Goal: Navigation & Orientation: Find specific page/section

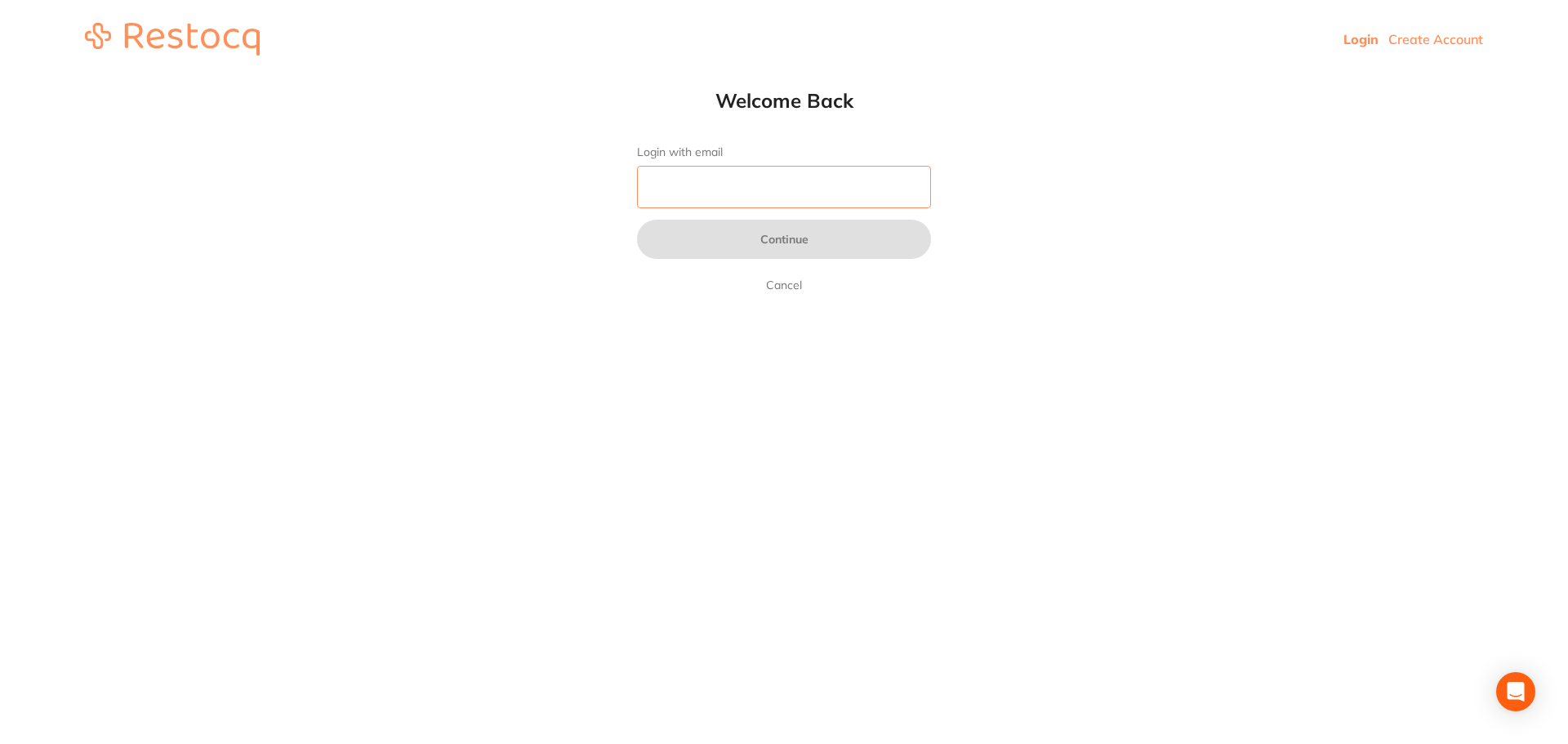
click at [684, 197] on input "Login with email" at bounding box center [784, 187] width 294 height 42
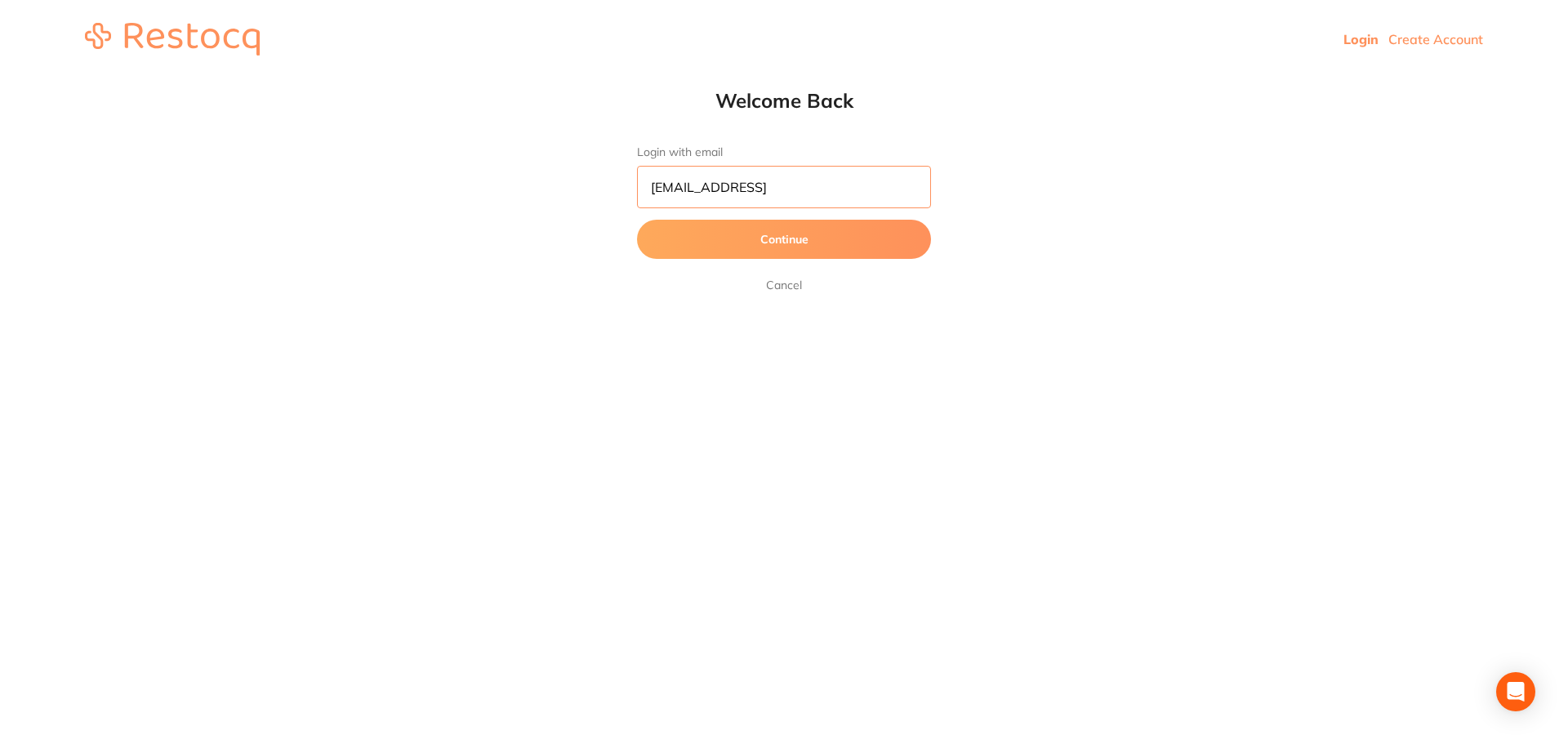
click at [637, 220] on button "Continue" at bounding box center [784, 239] width 294 height 39
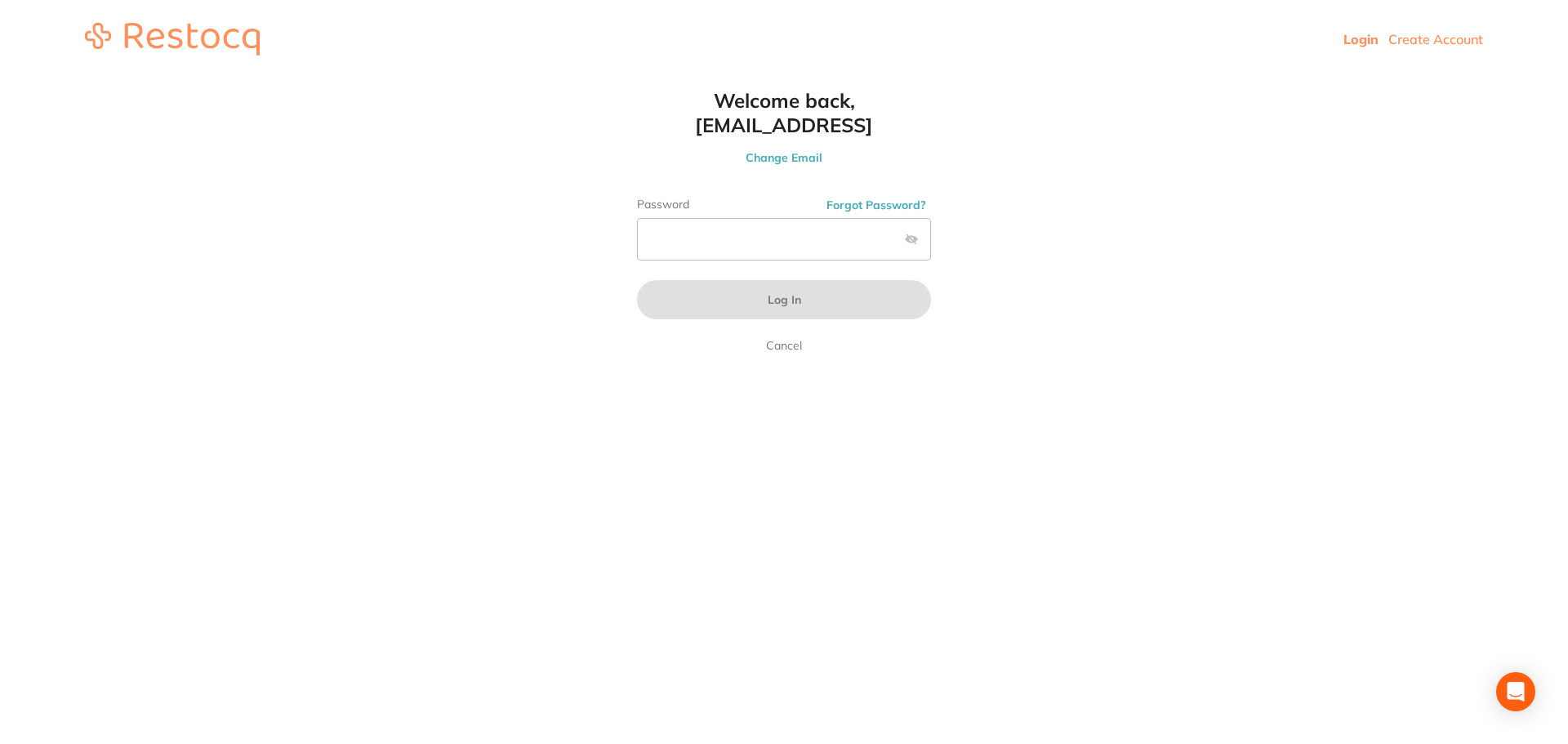
click at [797, 159] on button "Change Email" at bounding box center [784, 158] width 359 height 15
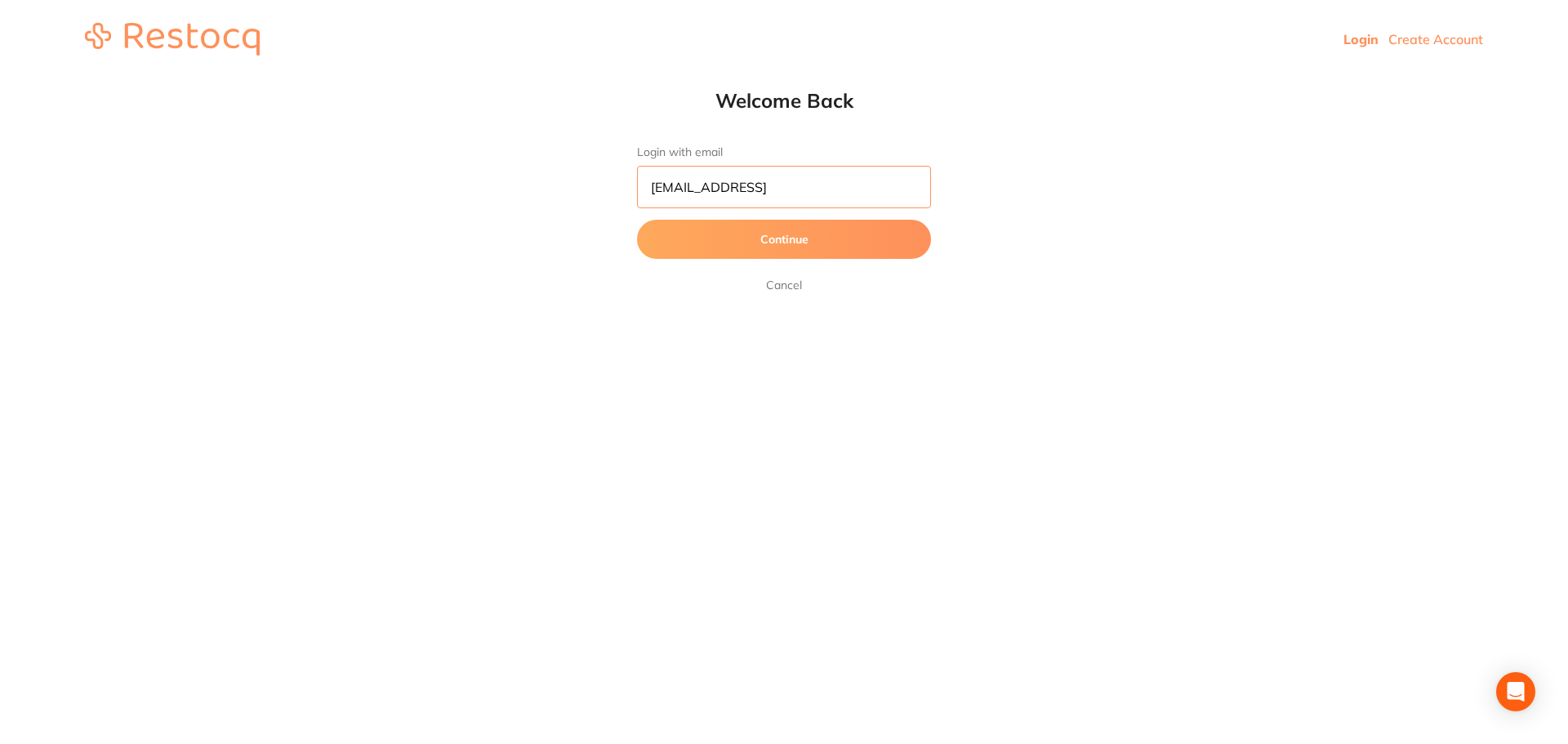
click at [799, 194] on input "amrita@terrificminds.conm" at bounding box center [784, 187] width 294 height 42
type input "[EMAIL_ADDRESS][DOMAIN_NAME]"
click at [637, 220] on button "Continue" at bounding box center [784, 239] width 294 height 39
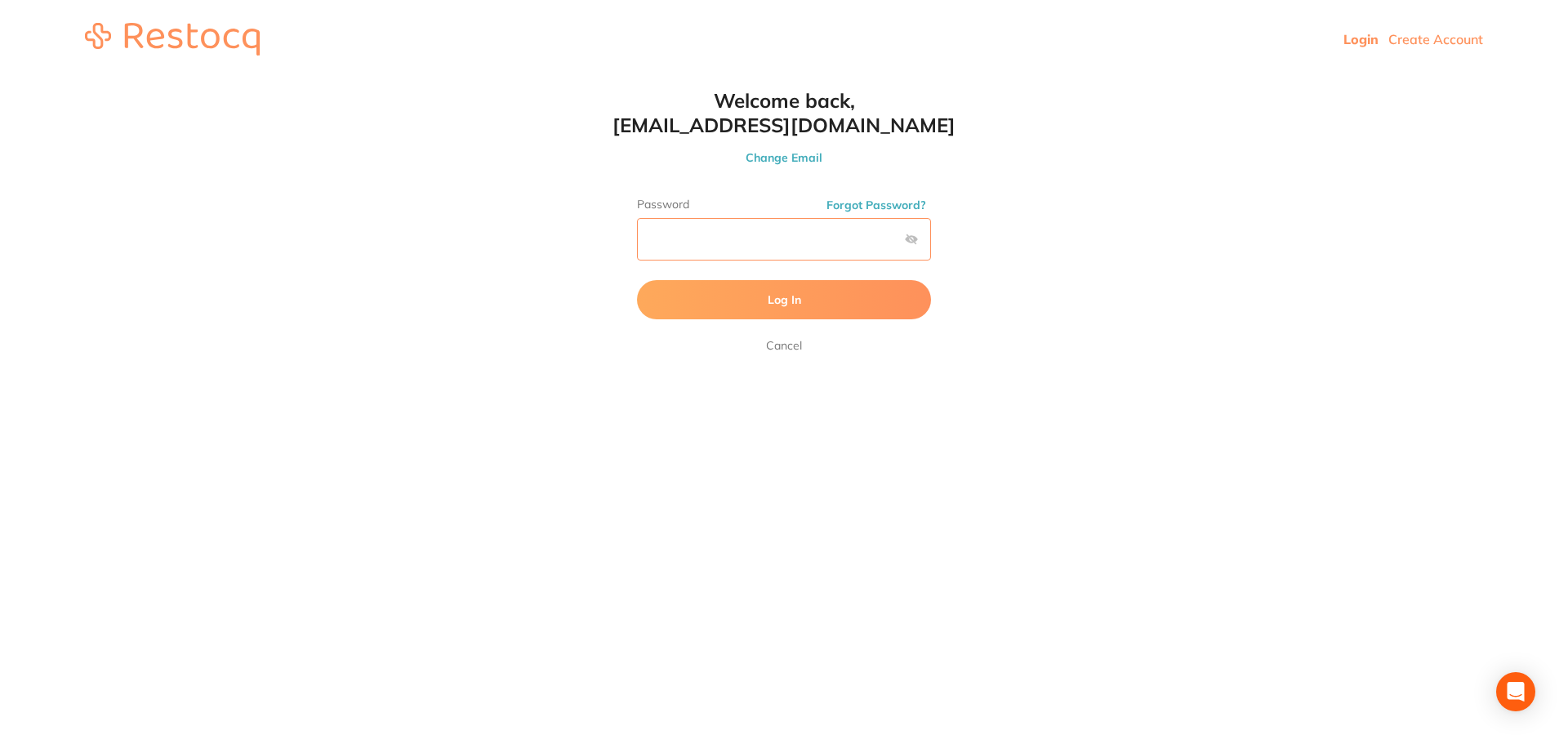
click at [637, 280] on button "Log In" at bounding box center [784, 300] width 294 height 39
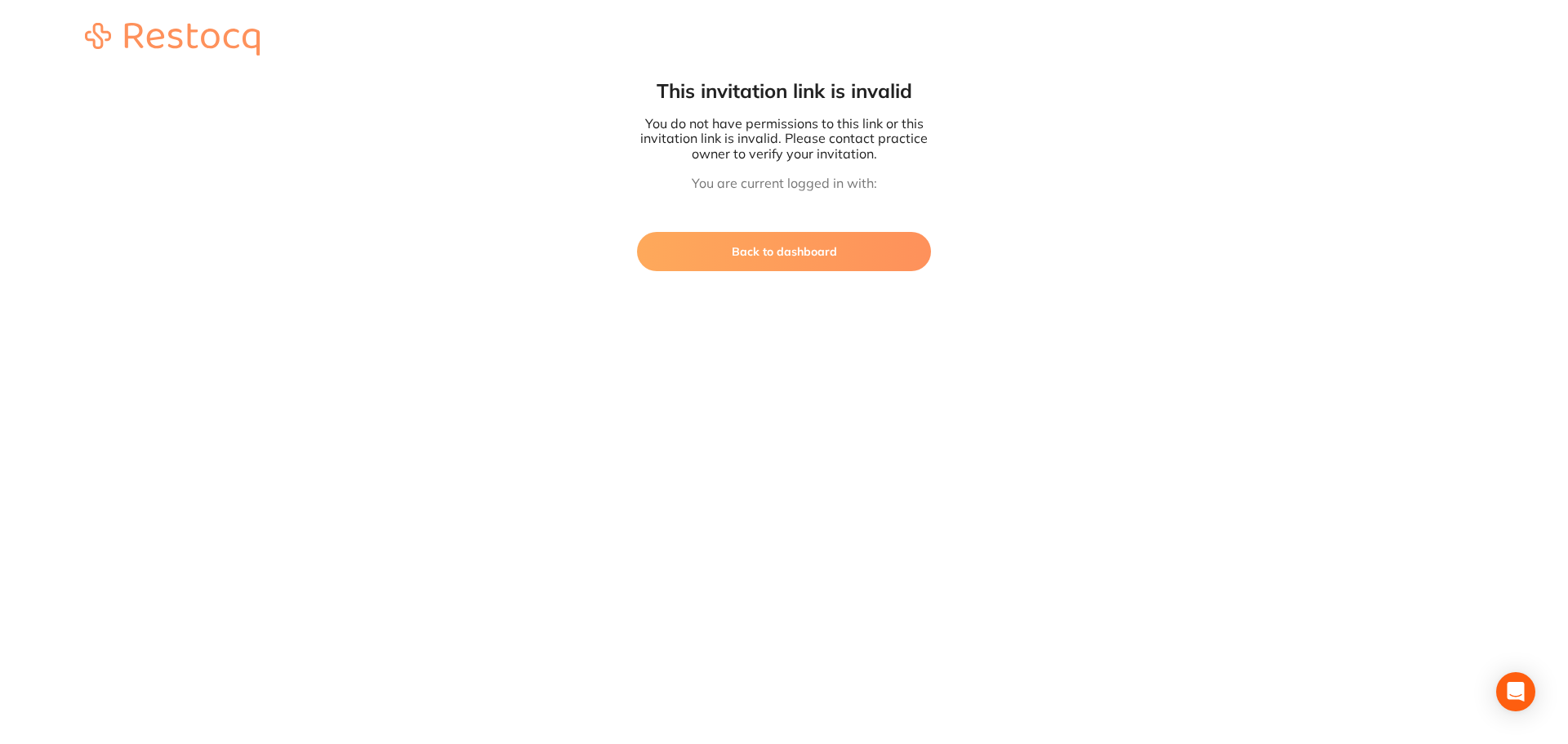
click at [818, 254] on button "Back to dashboard" at bounding box center [784, 252] width 294 height 39
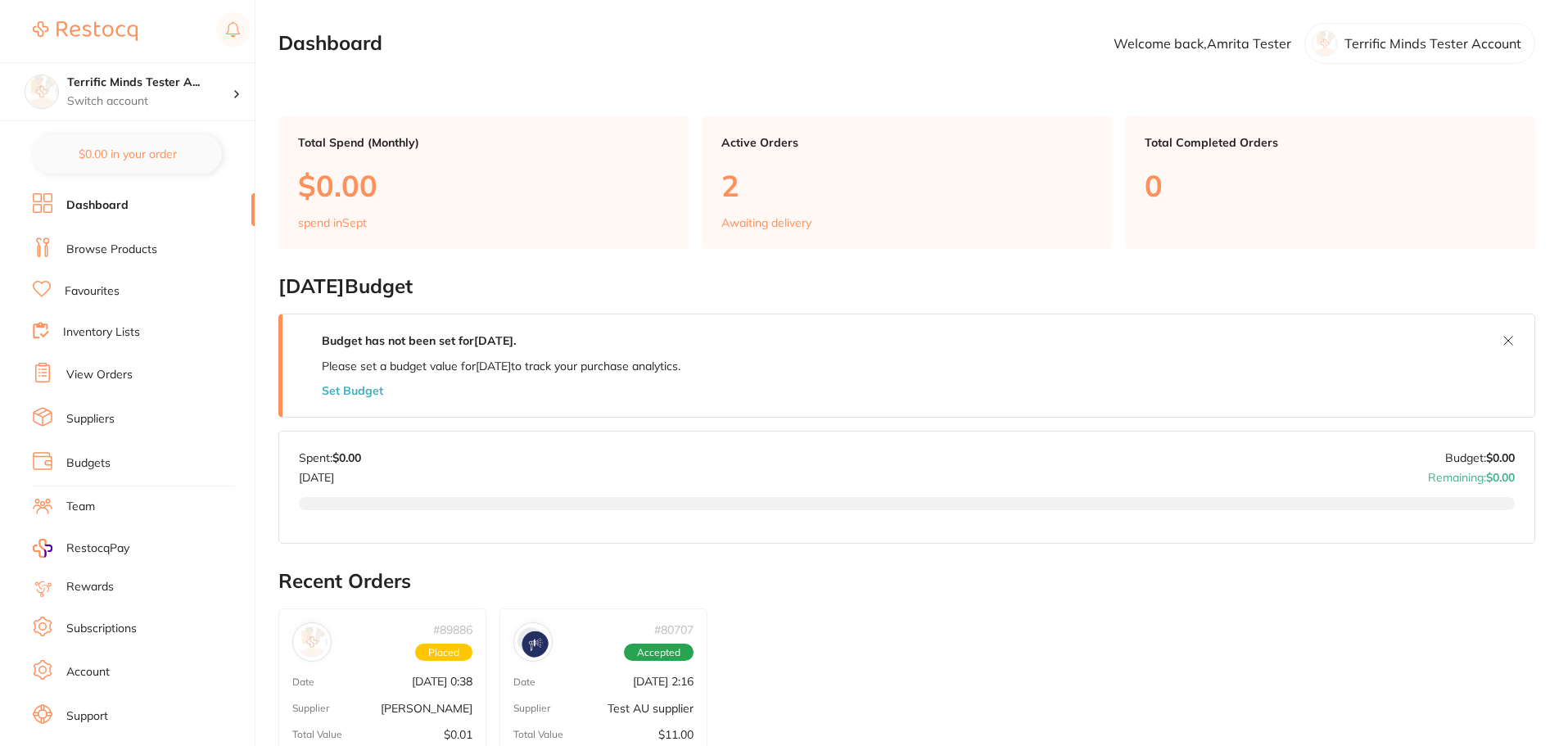
click at [134, 254] on link "Browse Products" at bounding box center [111, 250] width 91 height 16
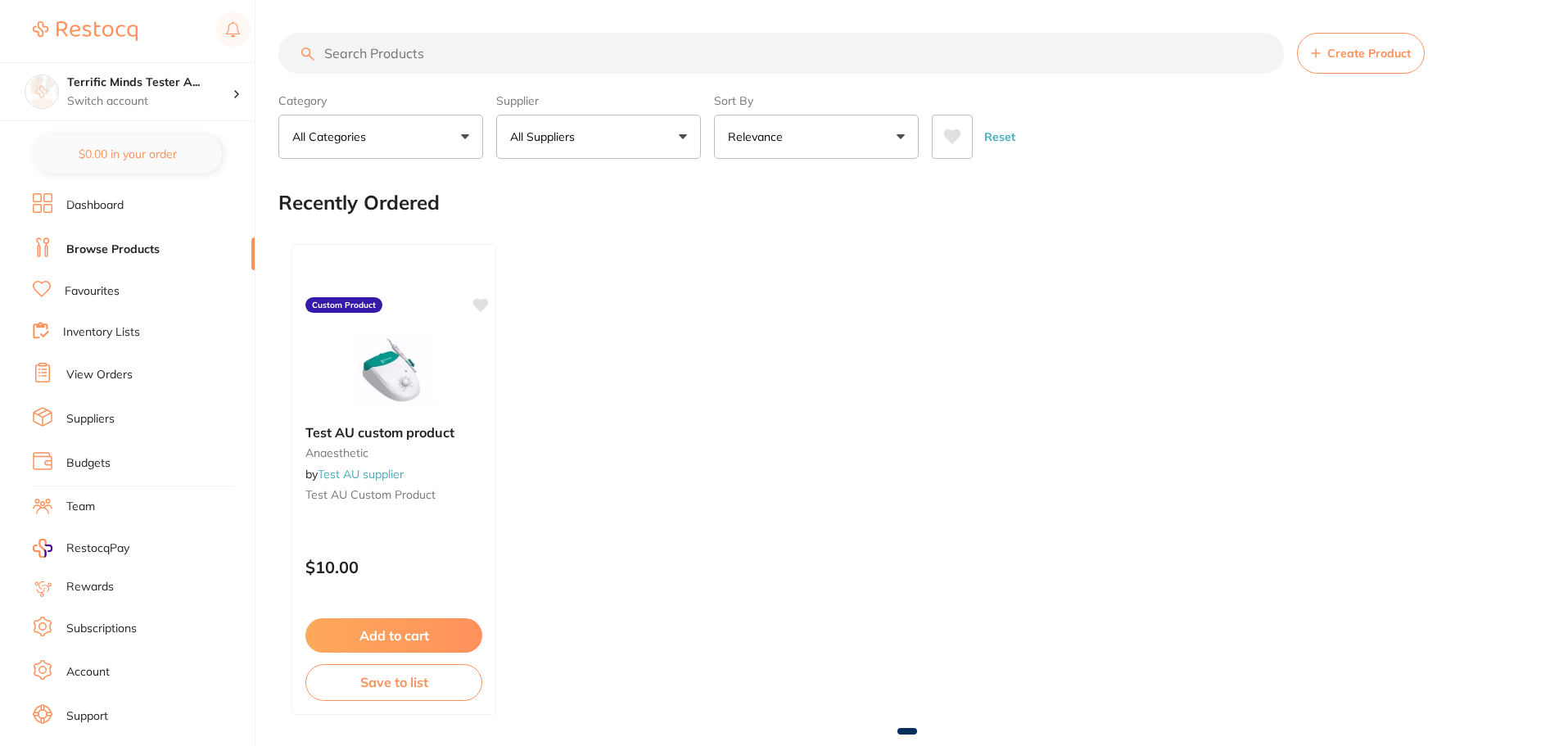
click at [112, 294] on link "Favourites" at bounding box center [92, 292] width 55 height 16
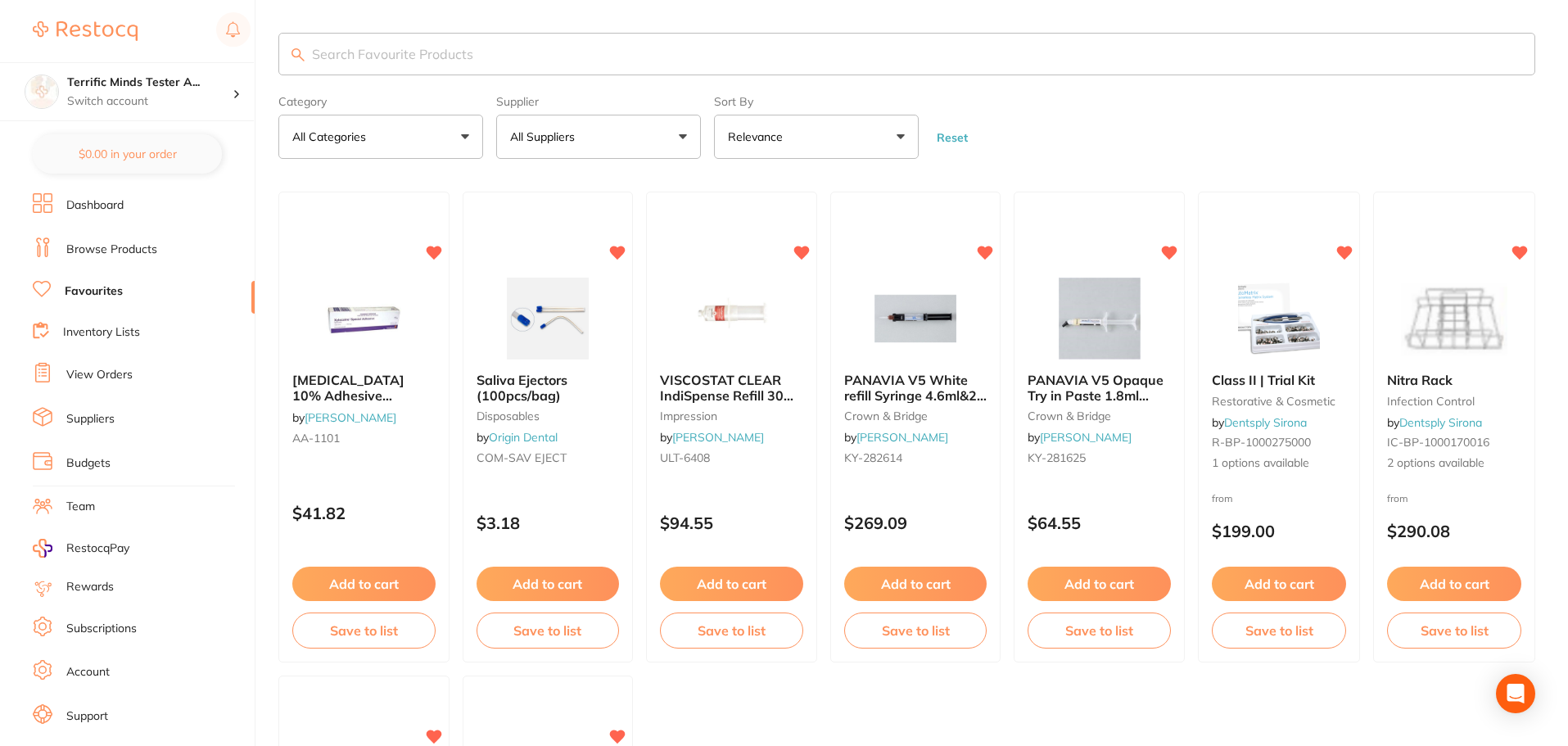
click at [149, 246] on link "Browse Products" at bounding box center [111, 250] width 91 height 16
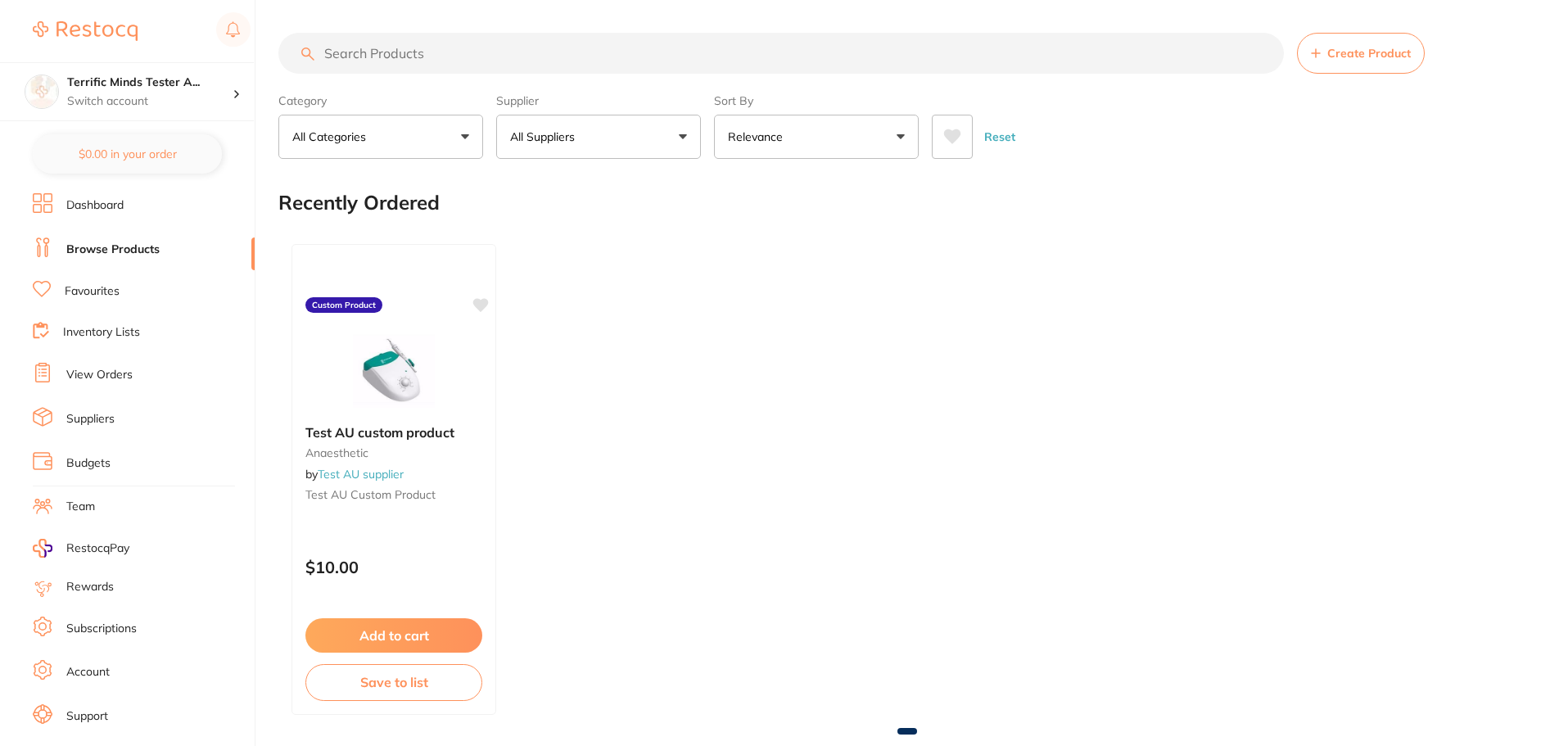
click at [950, 138] on icon at bounding box center [952, 137] width 17 height 15
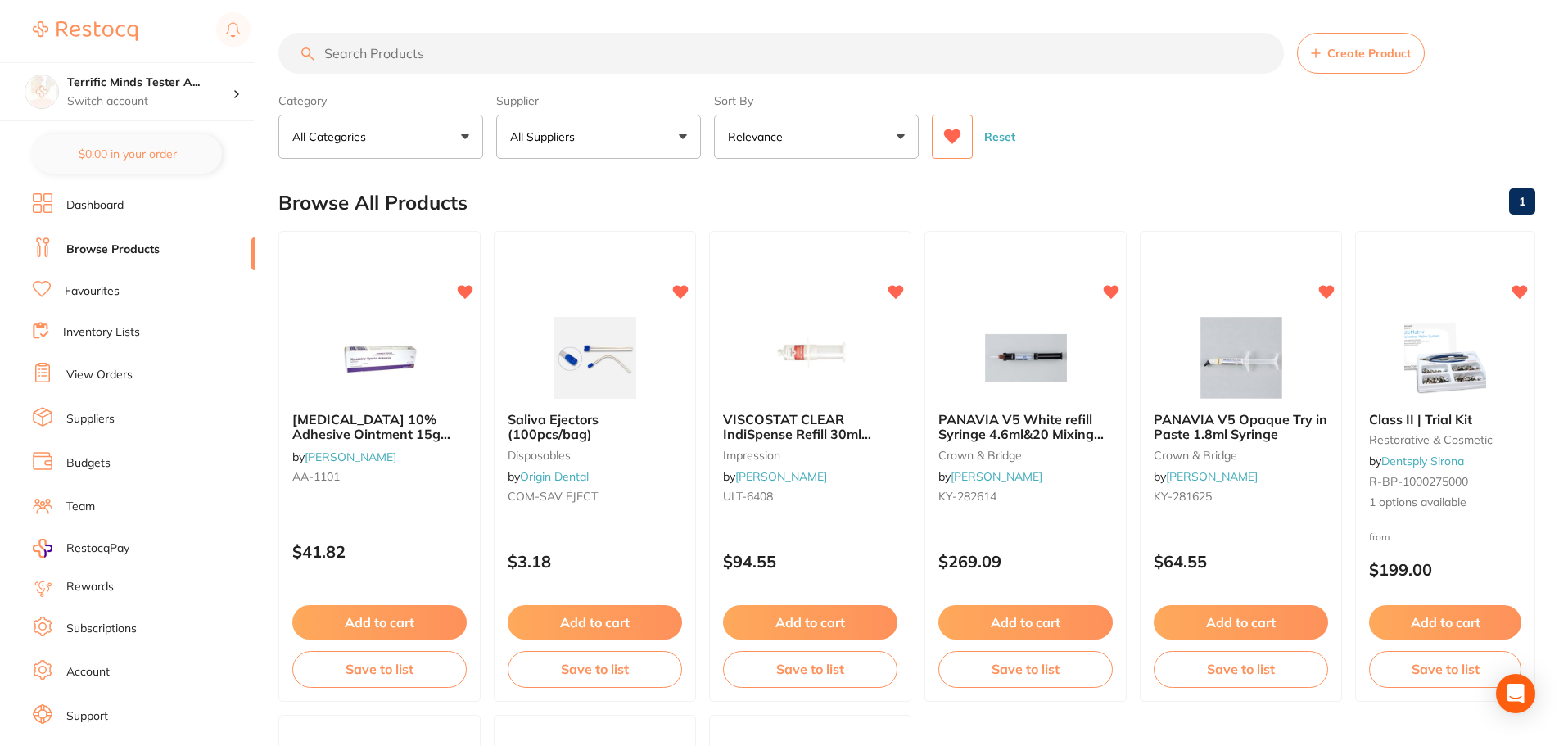
click at [99, 217] on li "Dashboard" at bounding box center [143, 206] width 222 height 25
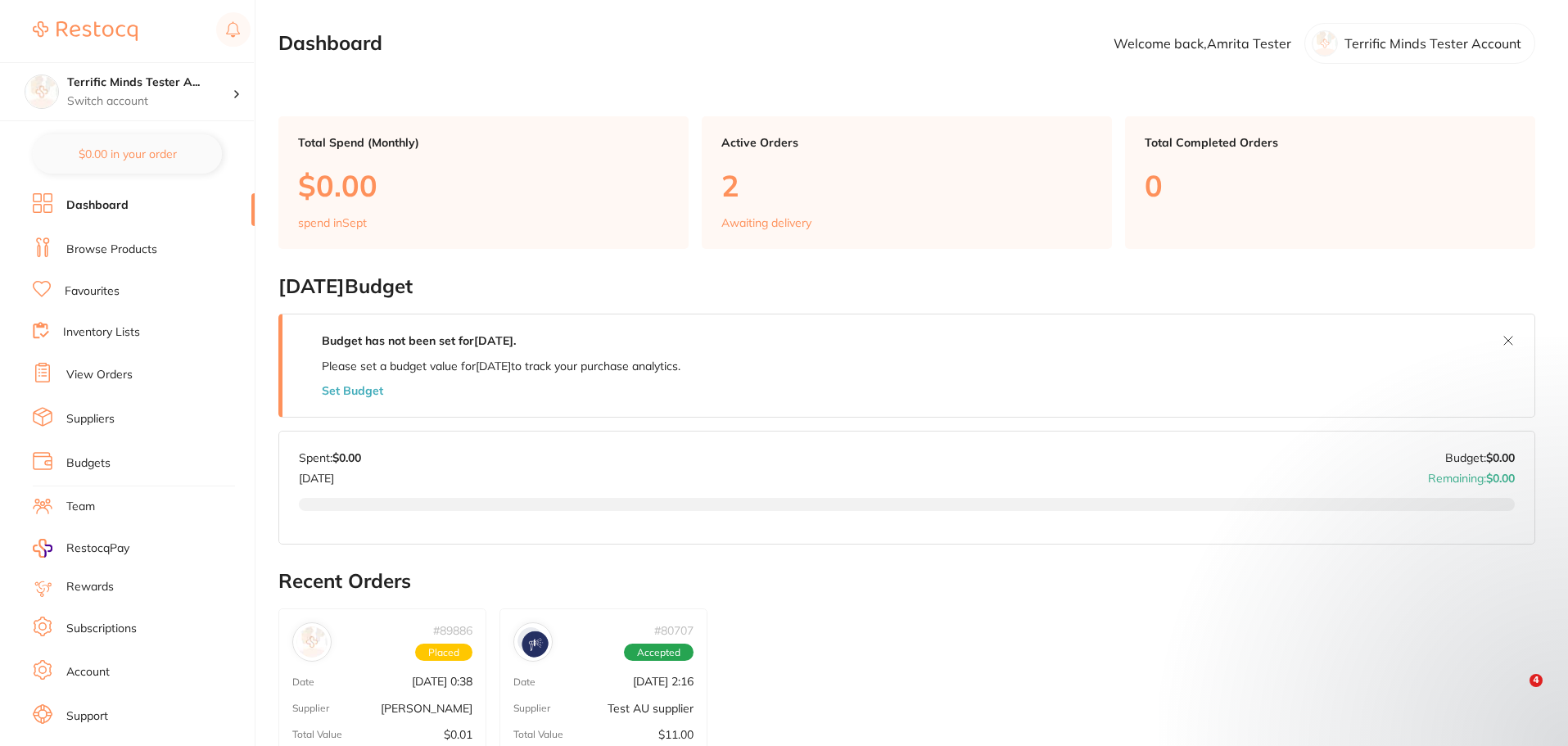
click at [95, 256] on link "Browse Products" at bounding box center [111, 250] width 91 height 16
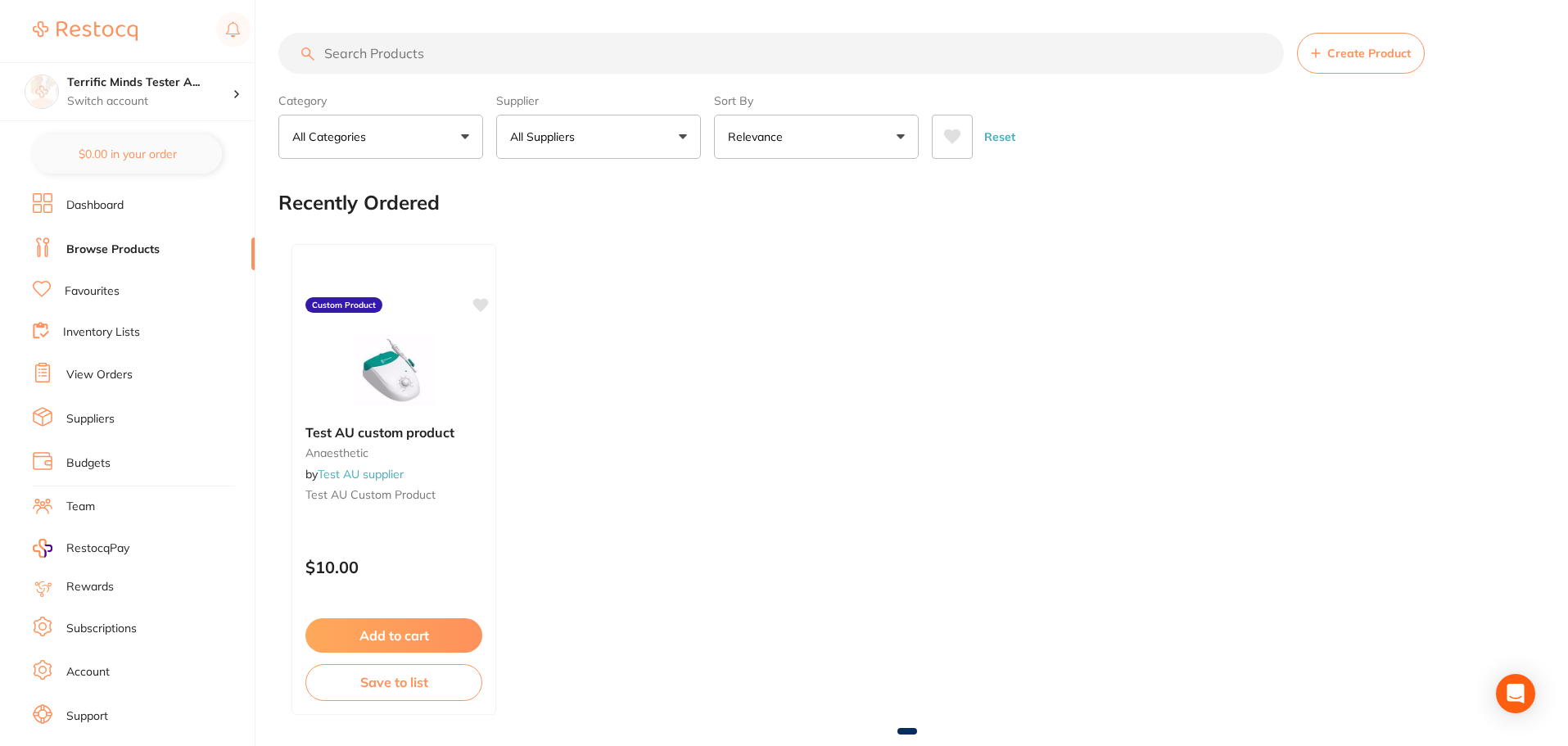
click at [954, 138] on icon at bounding box center [952, 137] width 17 height 15
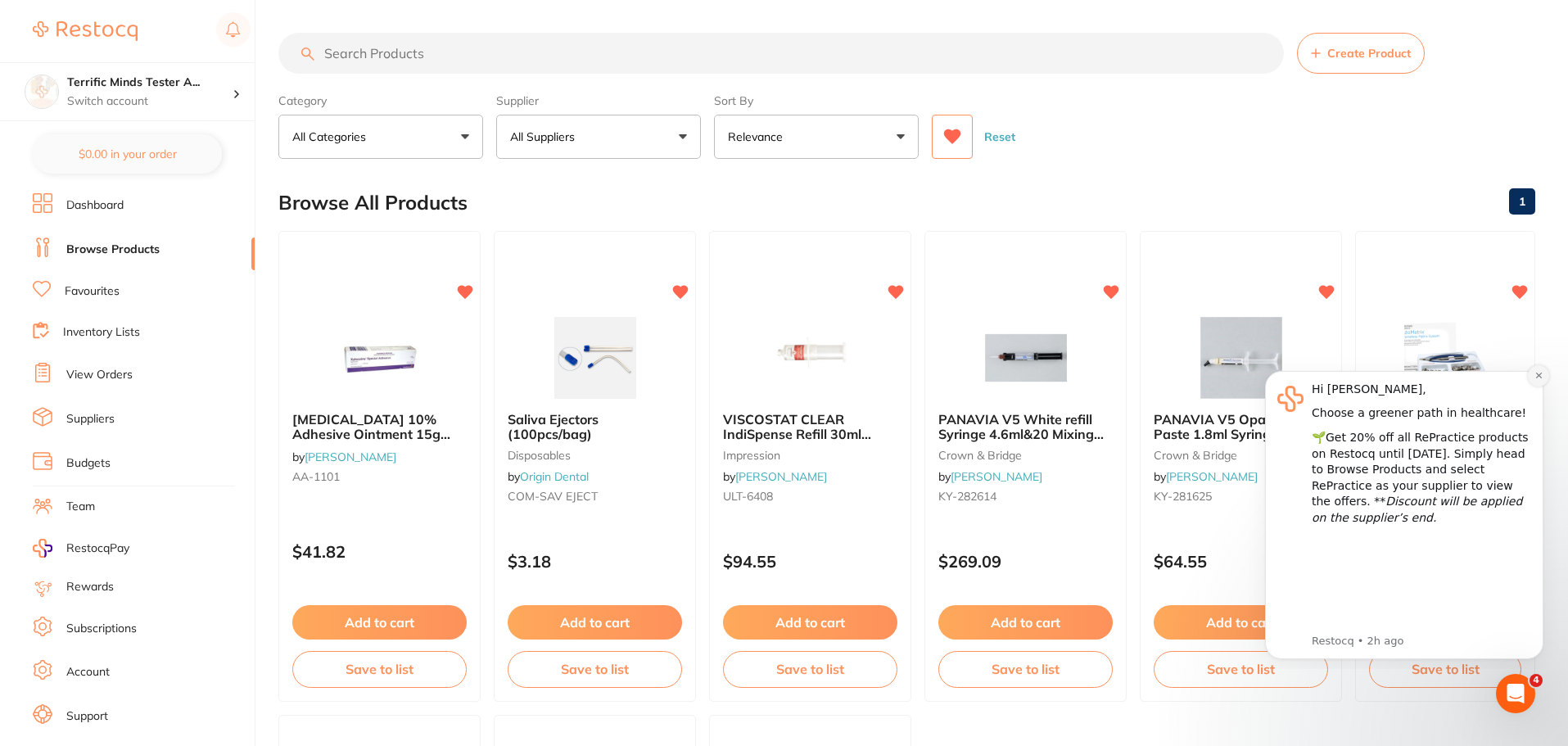
click at [1535, 378] on icon "Dismiss notification" at bounding box center [1539, 375] width 9 height 9
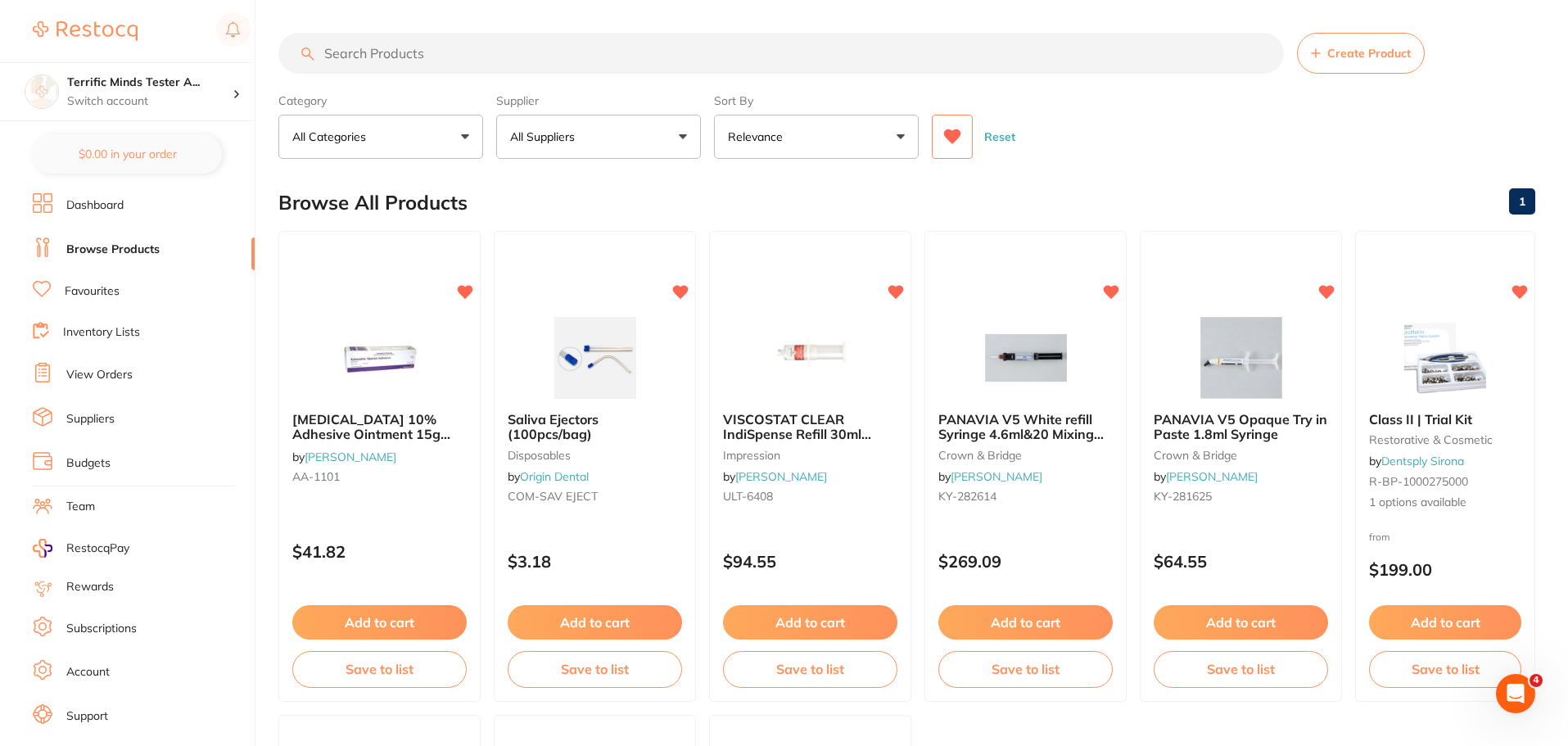
click at [990, 138] on button "Reset" at bounding box center [1000, 137] width 41 height 44
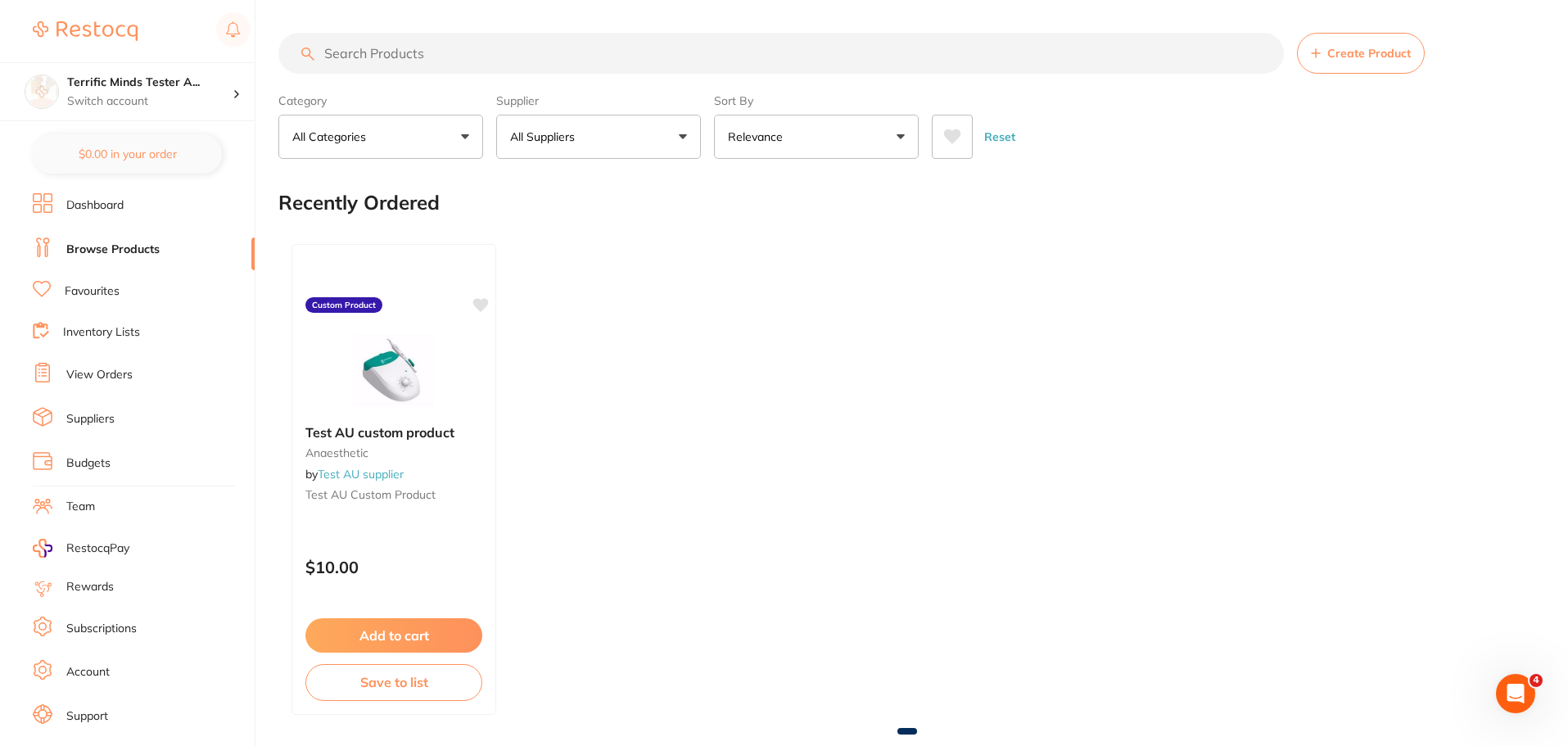
click at [619, 146] on button "All Suppliers" at bounding box center [599, 137] width 205 height 44
click at [1112, 138] on div "Reset" at bounding box center [1227, 130] width 590 height 57
click at [679, 141] on button "All Suppliers" at bounding box center [599, 137] width 205 height 44
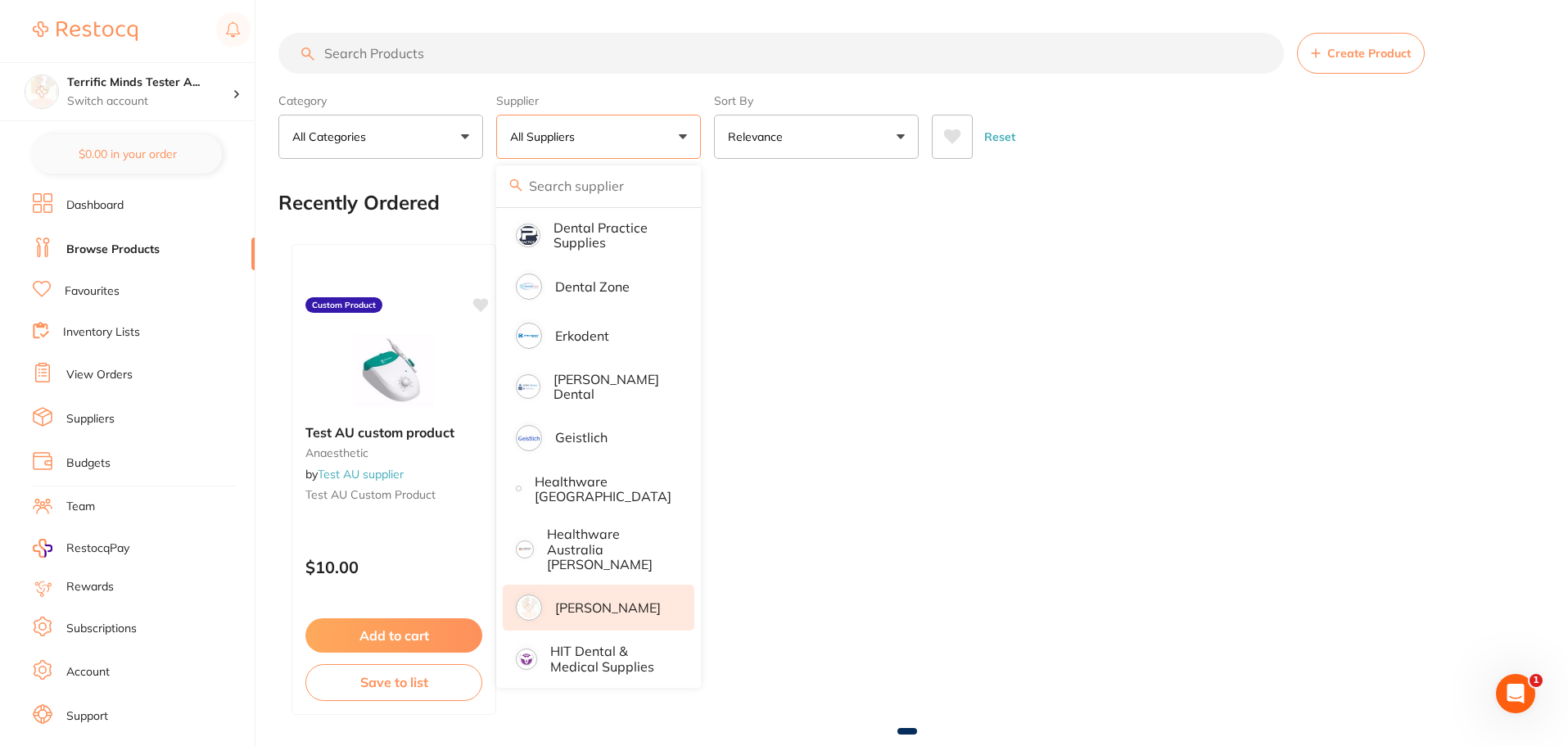
click at [585, 600] on p "[PERSON_NAME]" at bounding box center [608, 608] width 106 height 15
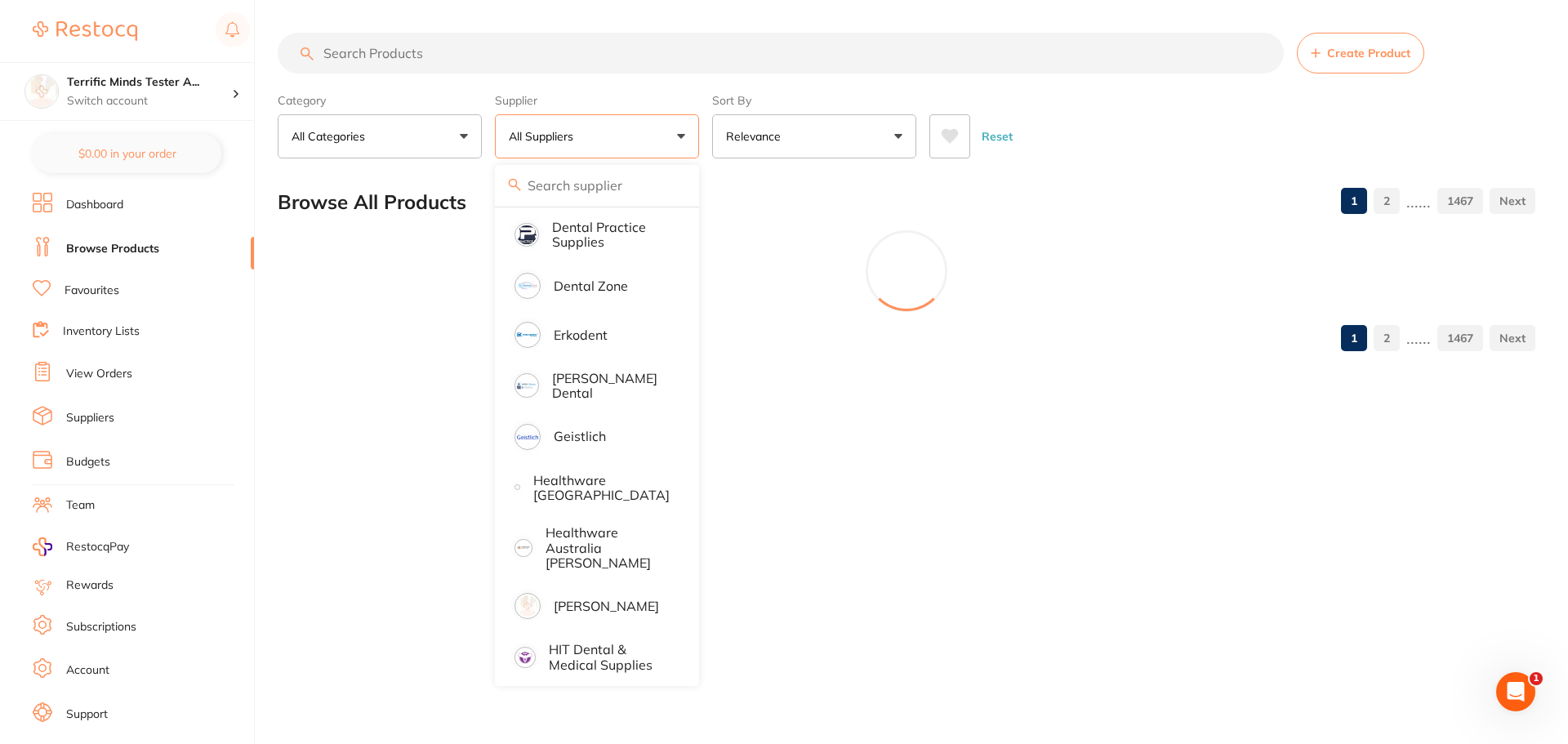
click at [706, 131] on div "Category All Categories All Categories 3D Printing anaesthetic articulating bur…" at bounding box center [906, 123] width 1258 height 72
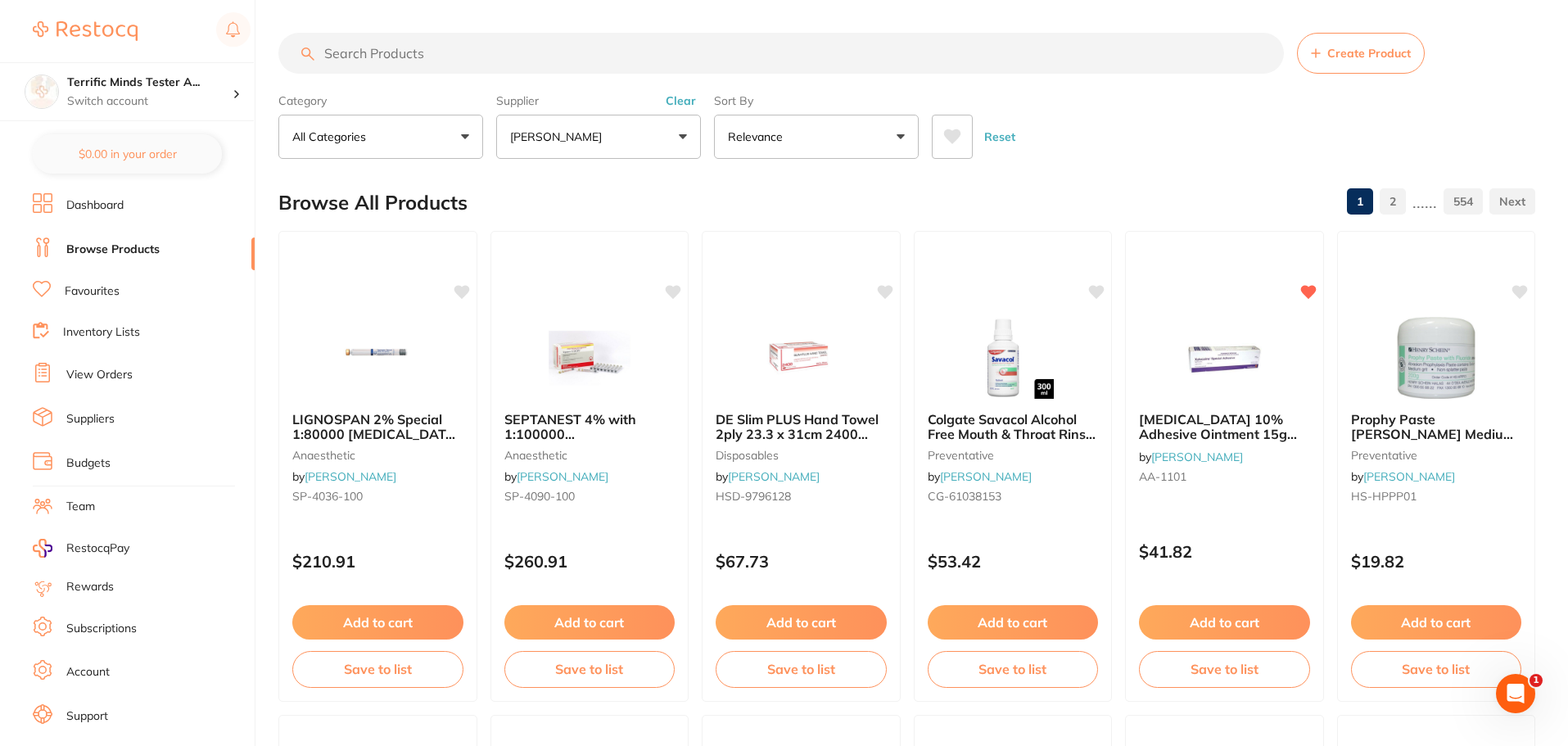
click at [957, 140] on icon at bounding box center [952, 137] width 18 height 16
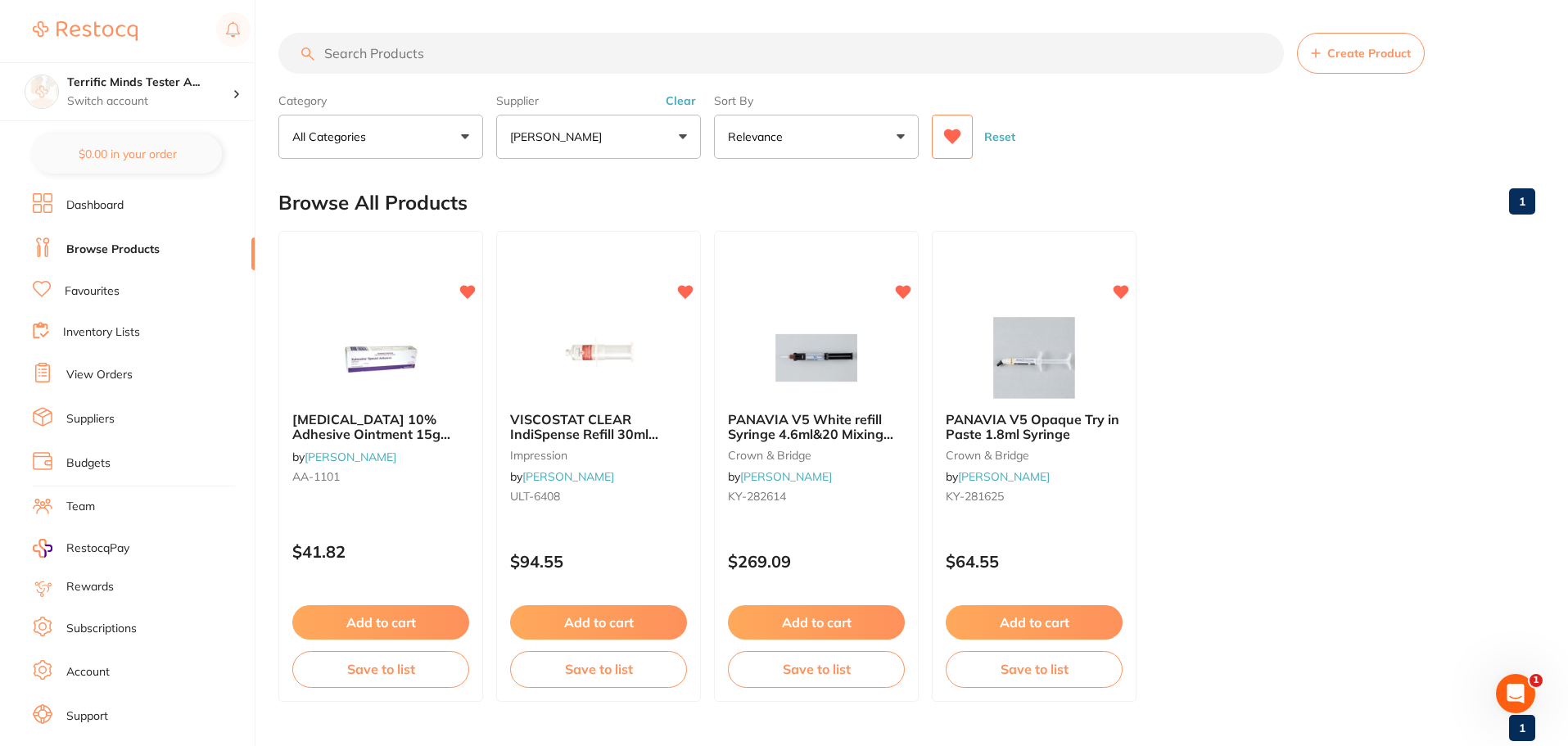
drag, startPoint x: 1009, startPoint y: 136, endPoint x: 651, endPoint y: 153, distance: 358.4
click at [1009, 136] on button "Reset" at bounding box center [1000, 137] width 41 height 44
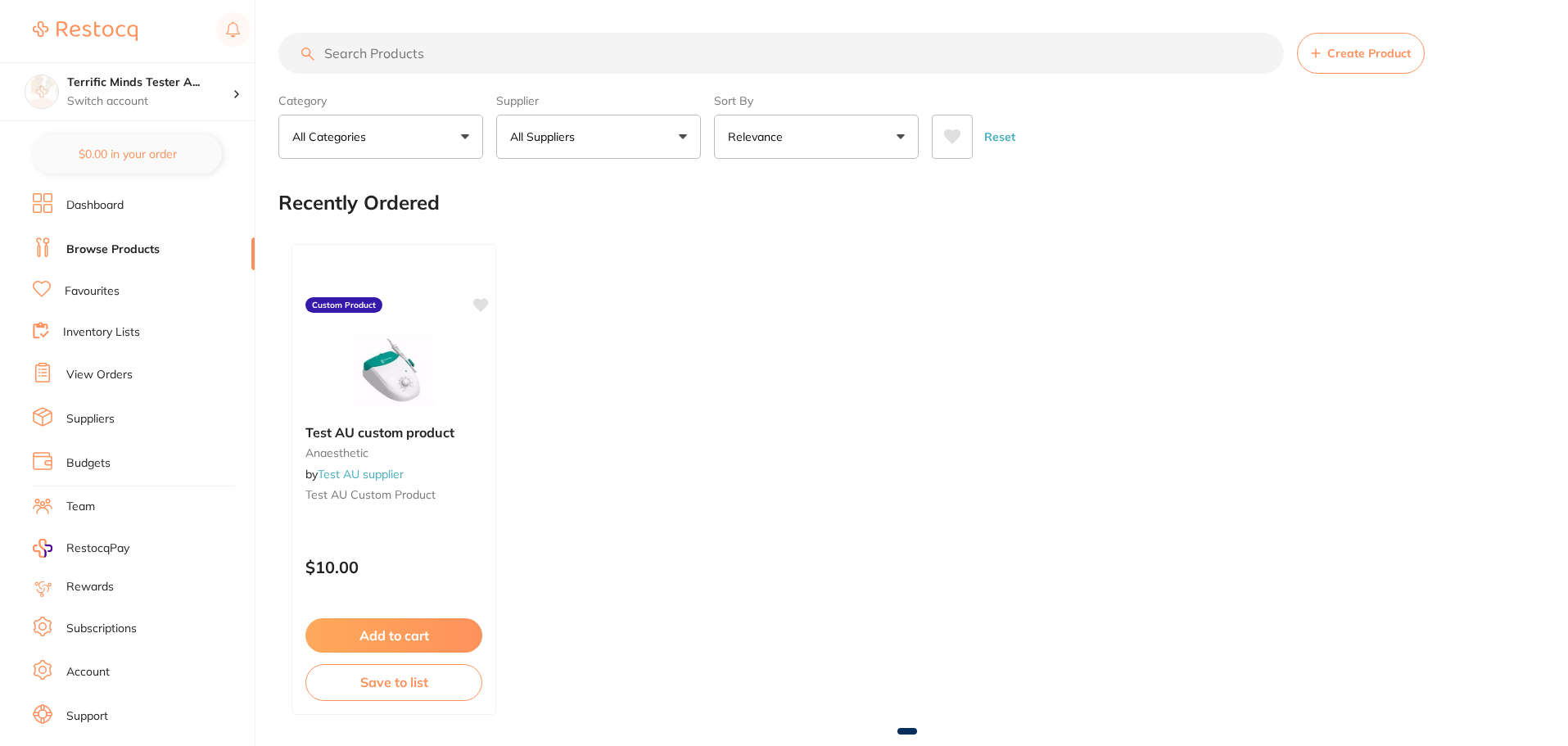
click at [648, 145] on button "All Suppliers" at bounding box center [599, 137] width 205 height 44
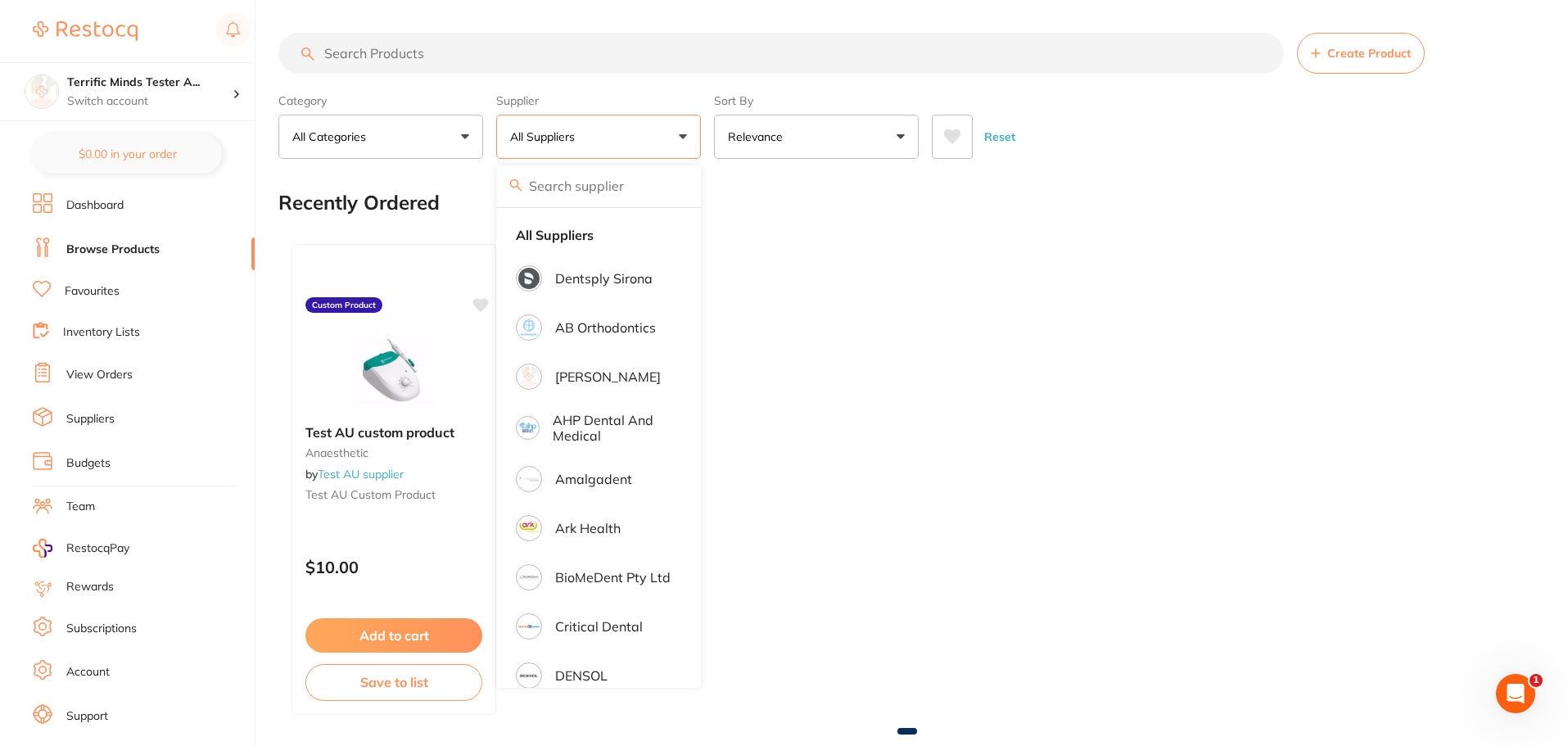
click at [621, 286] on p "Dentsply Sirona" at bounding box center [603, 278] width 97 height 15
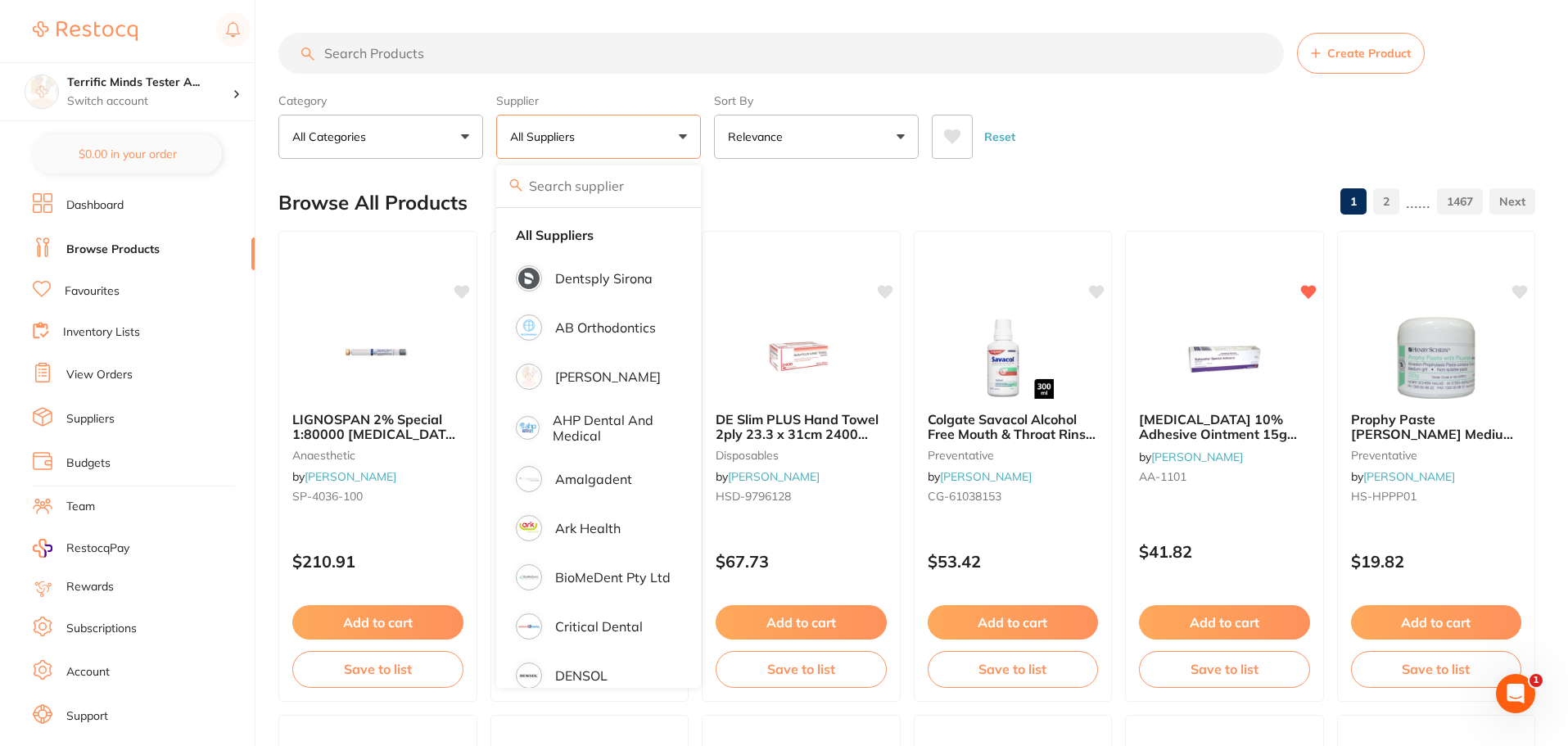
click at [952, 135] on icon at bounding box center [952, 137] width 17 height 15
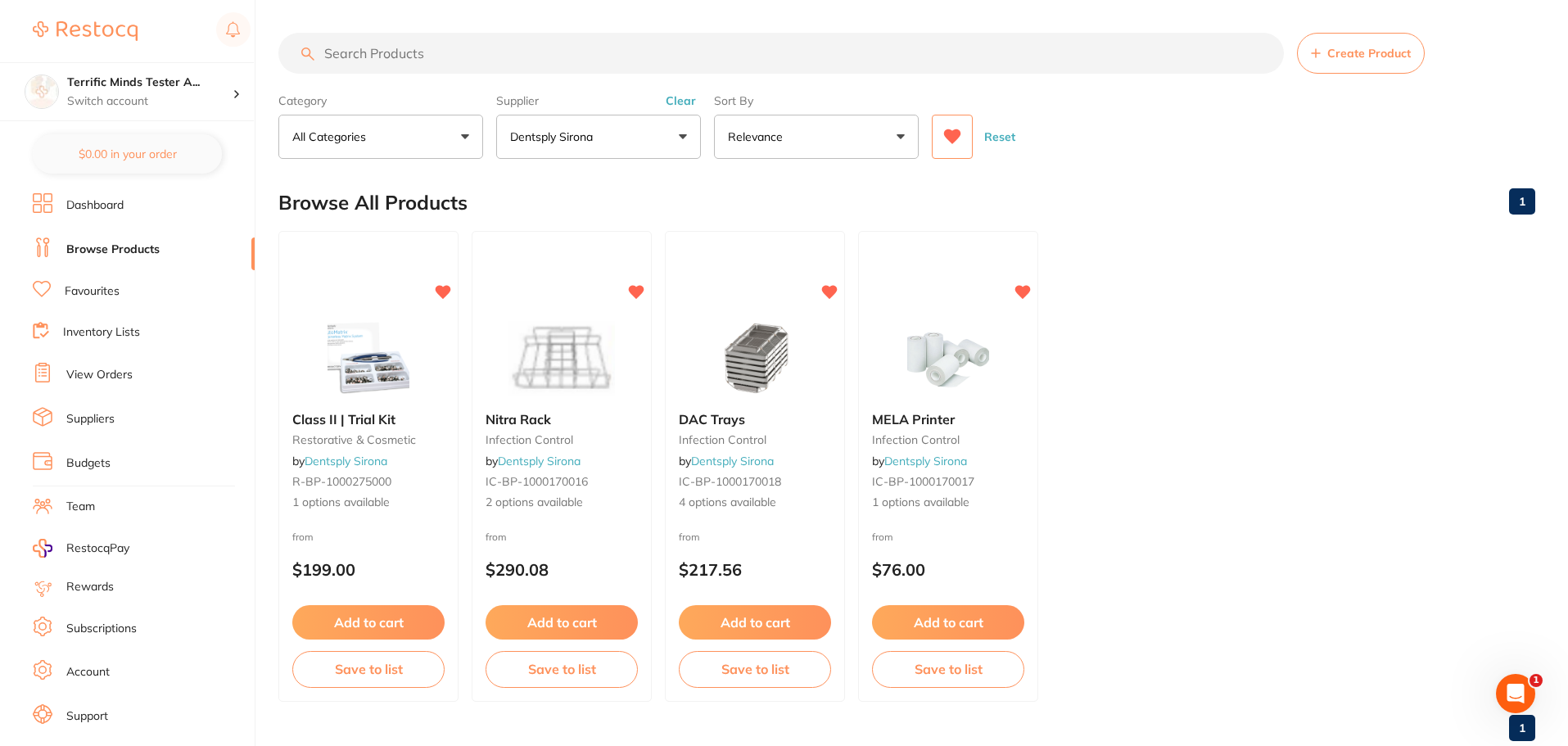
click at [1010, 135] on button "Reset" at bounding box center [1000, 137] width 41 height 44
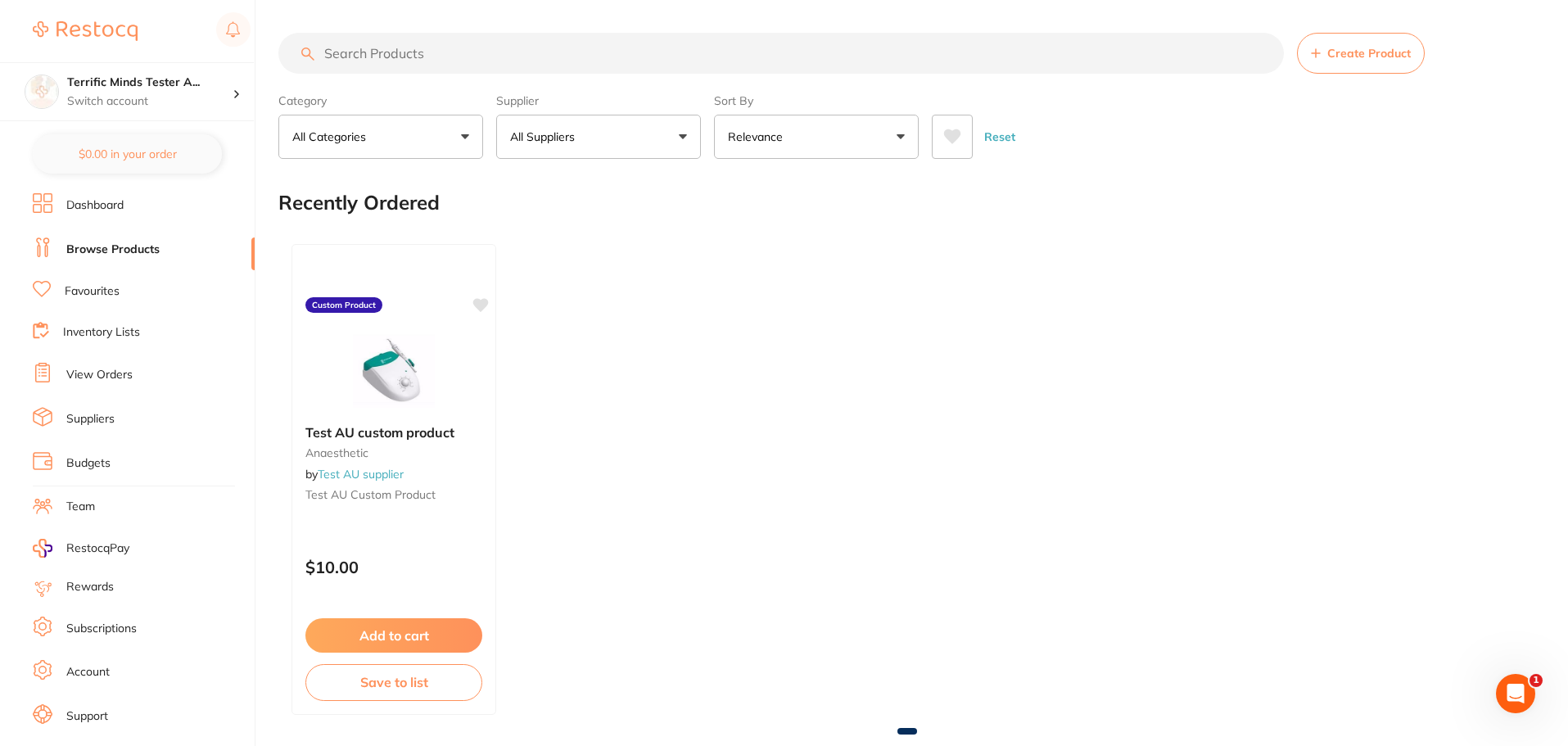
click at [951, 131] on icon at bounding box center [952, 137] width 17 height 15
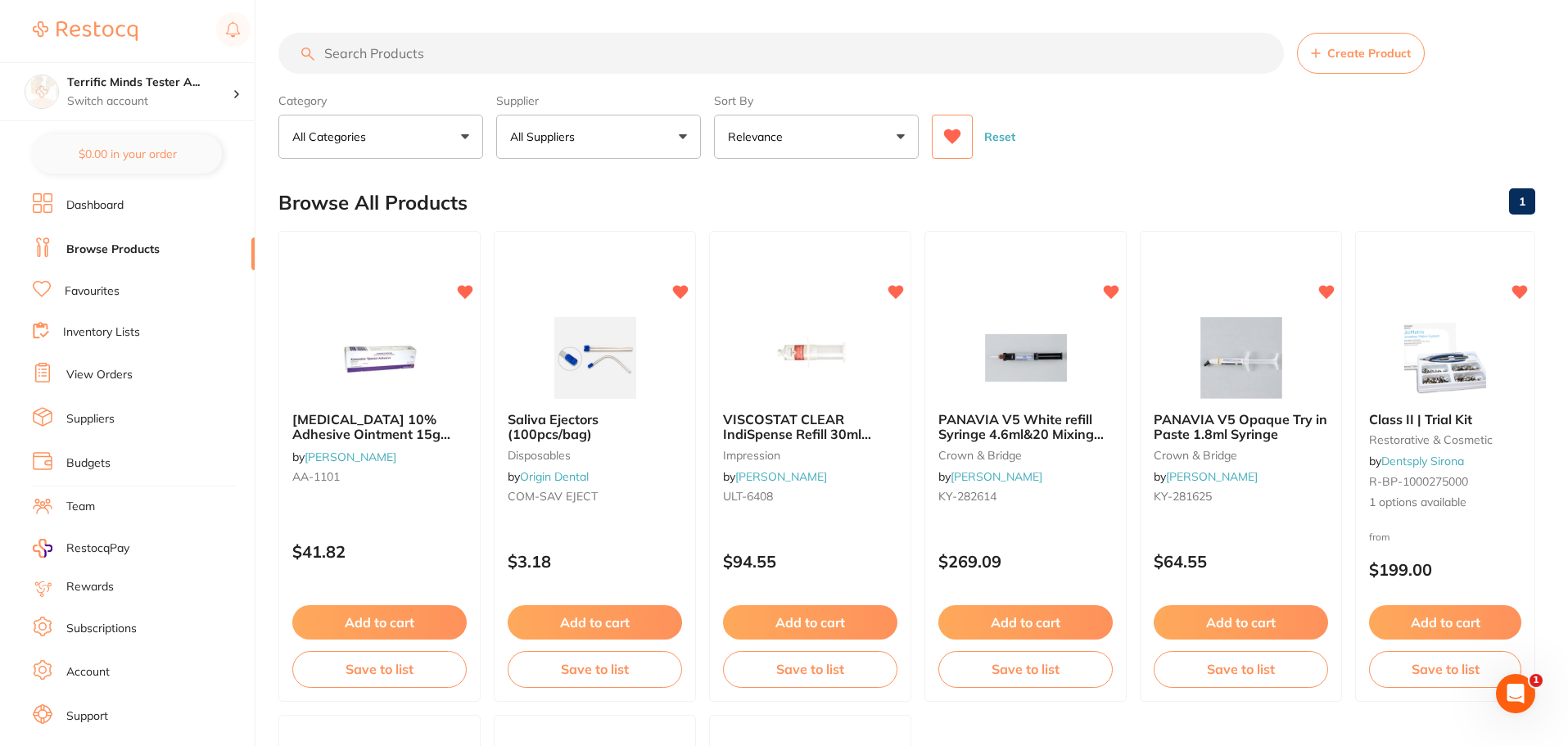
click at [1001, 137] on button "Reset" at bounding box center [1000, 137] width 41 height 44
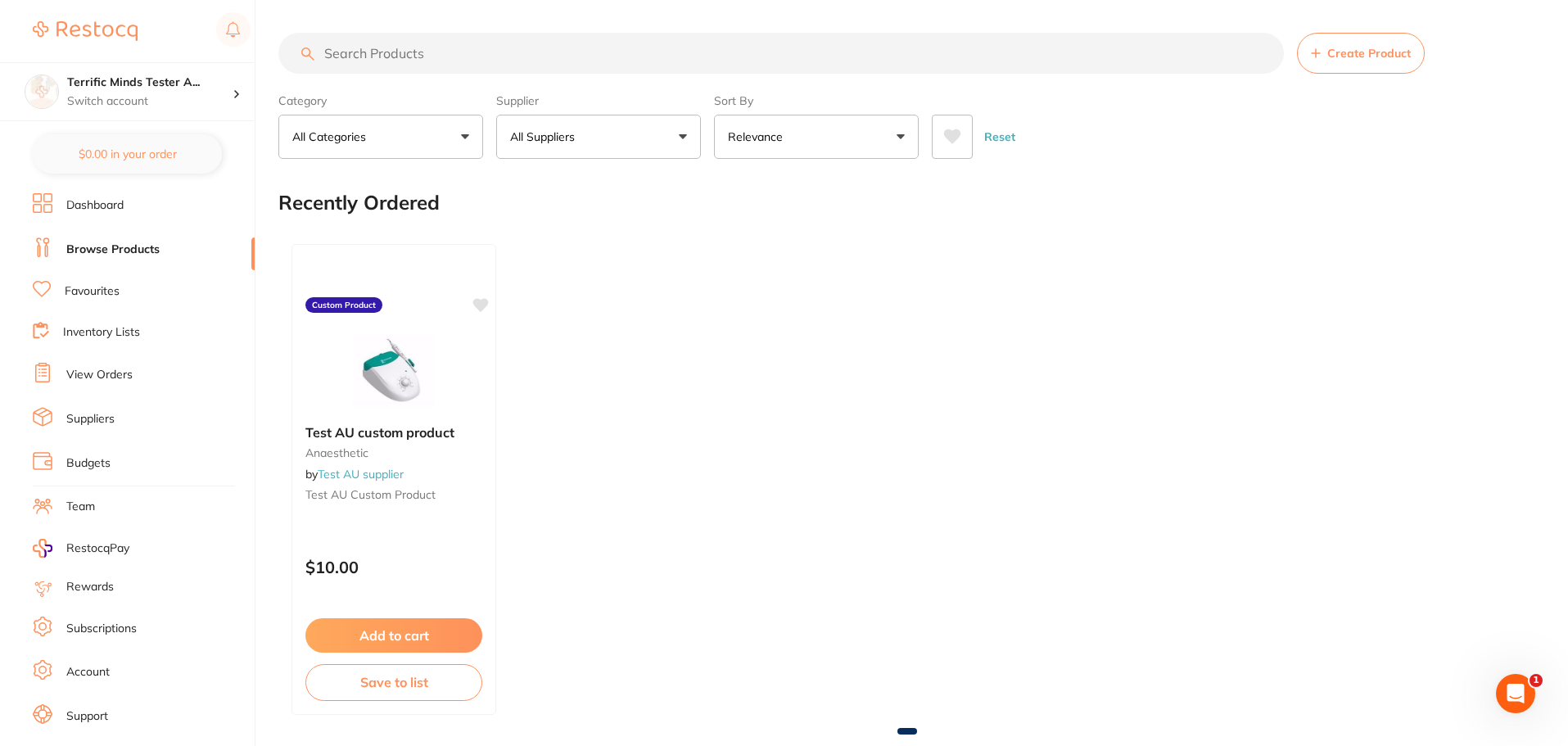
click at [965, 137] on button at bounding box center [952, 137] width 41 height 44
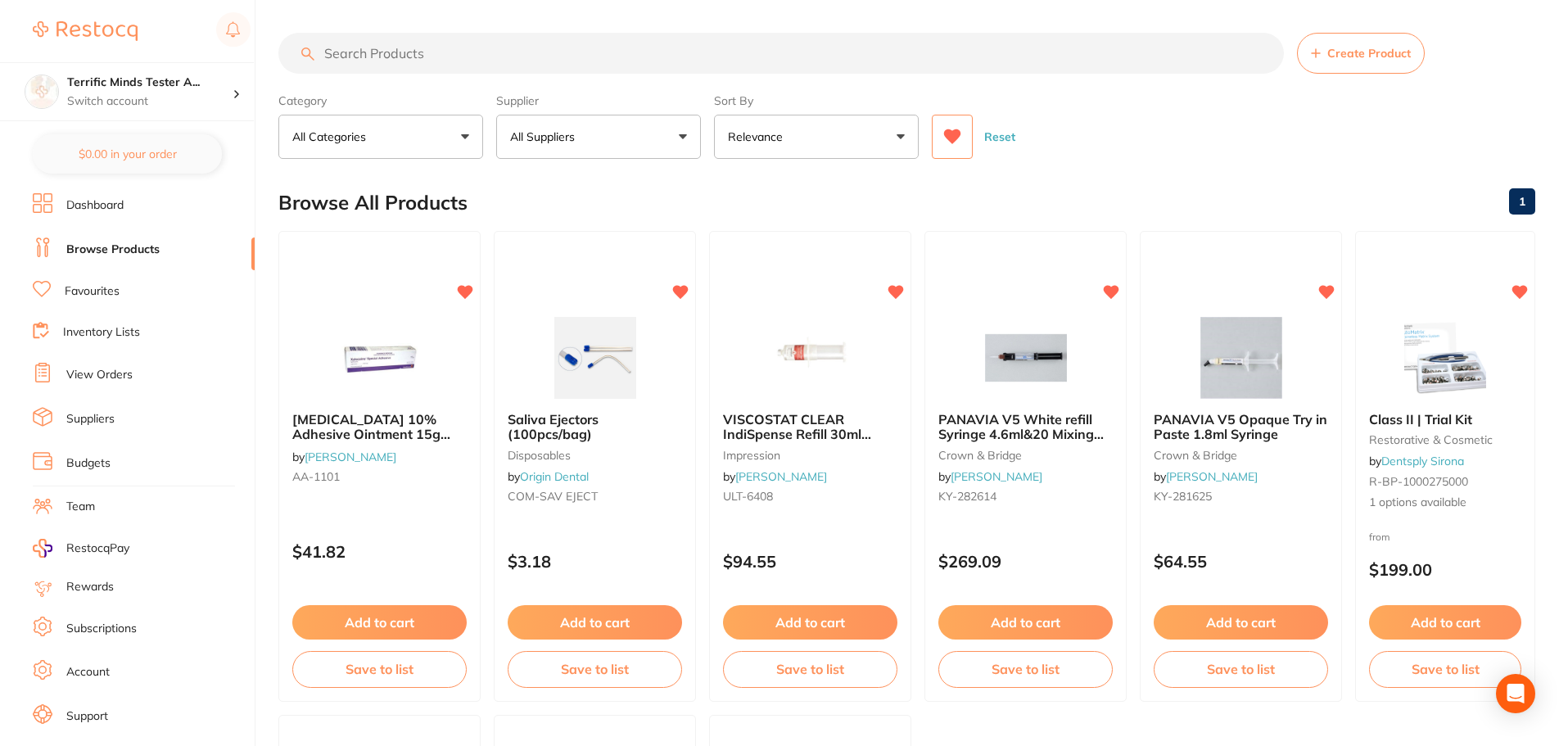
click at [998, 138] on button "Reset" at bounding box center [1000, 137] width 41 height 44
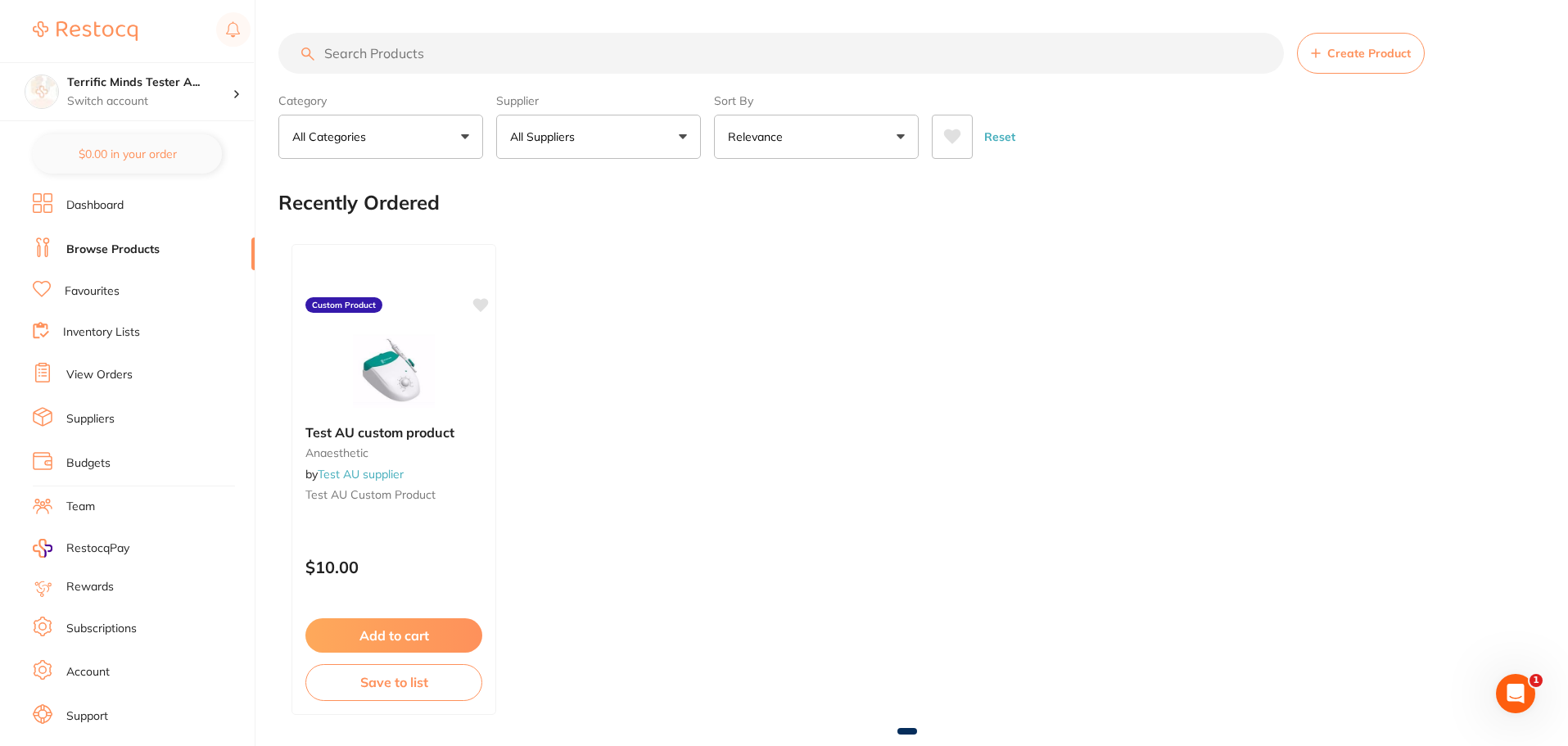
click at [133, 243] on link "Browse Products" at bounding box center [113, 250] width 93 height 16
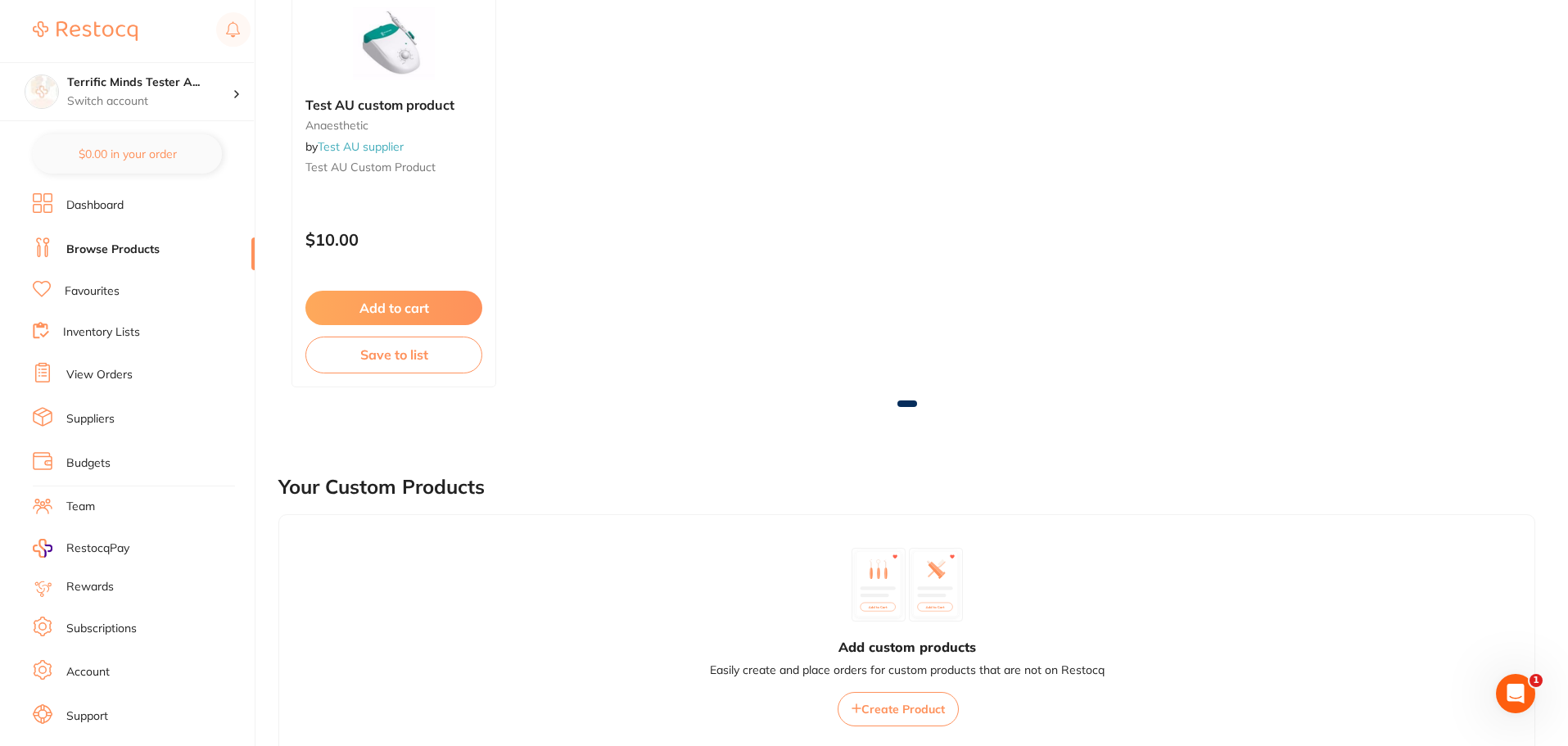
click at [102, 207] on link "Dashboard" at bounding box center [95, 206] width 57 height 16
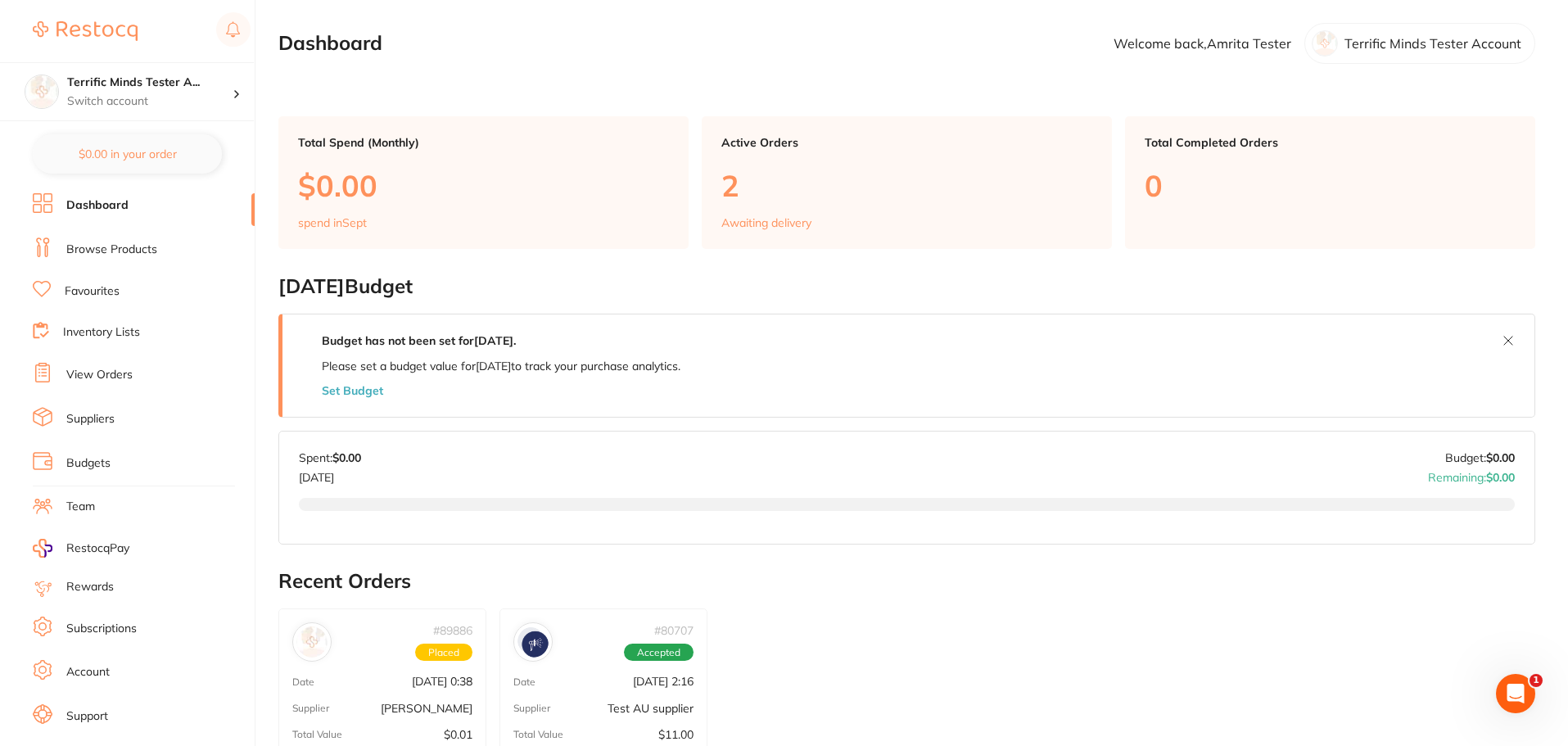
click at [114, 251] on link "Browse Products" at bounding box center [111, 250] width 91 height 16
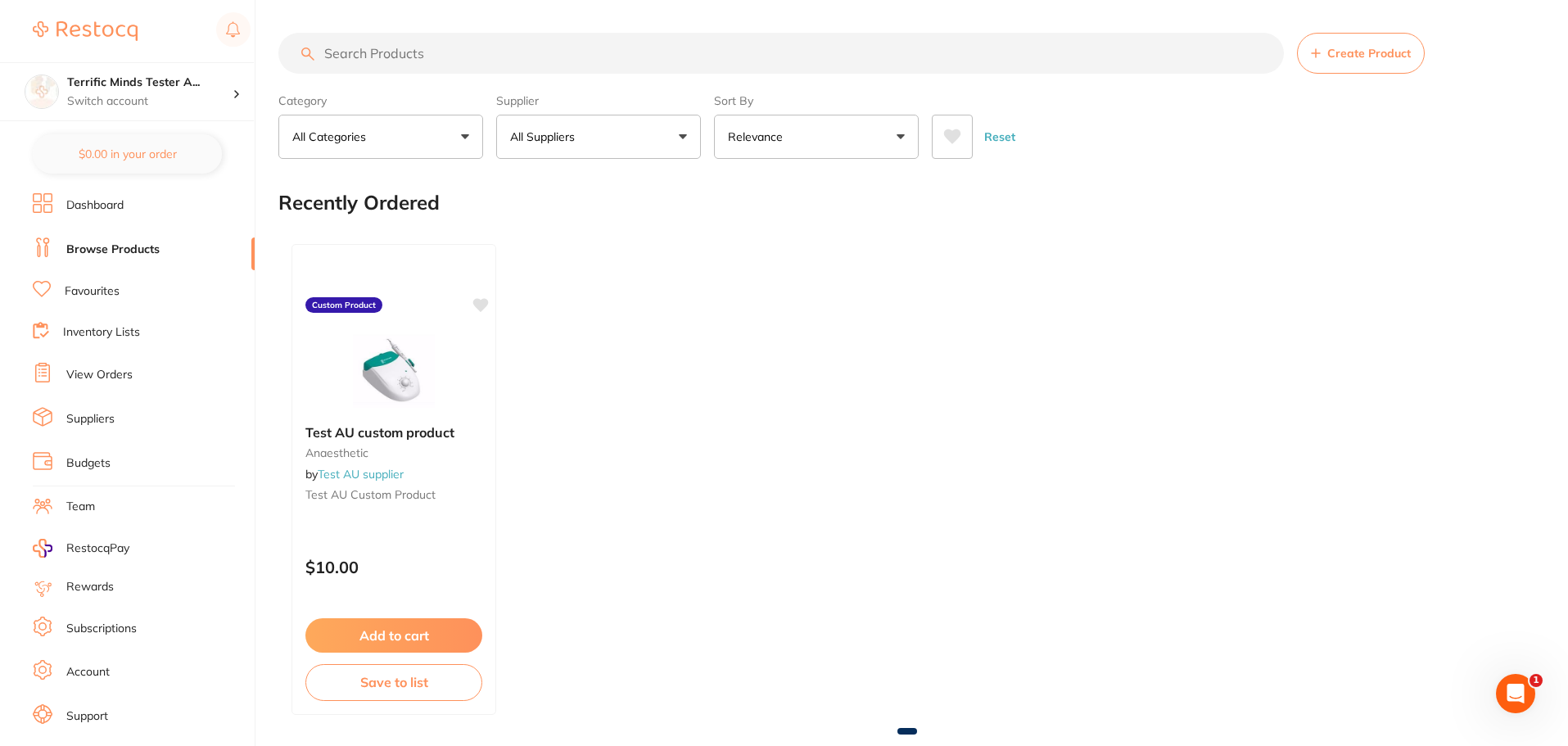
click at [105, 334] on link "Inventory Lists" at bounding box center [102, 332] width 77 height 16
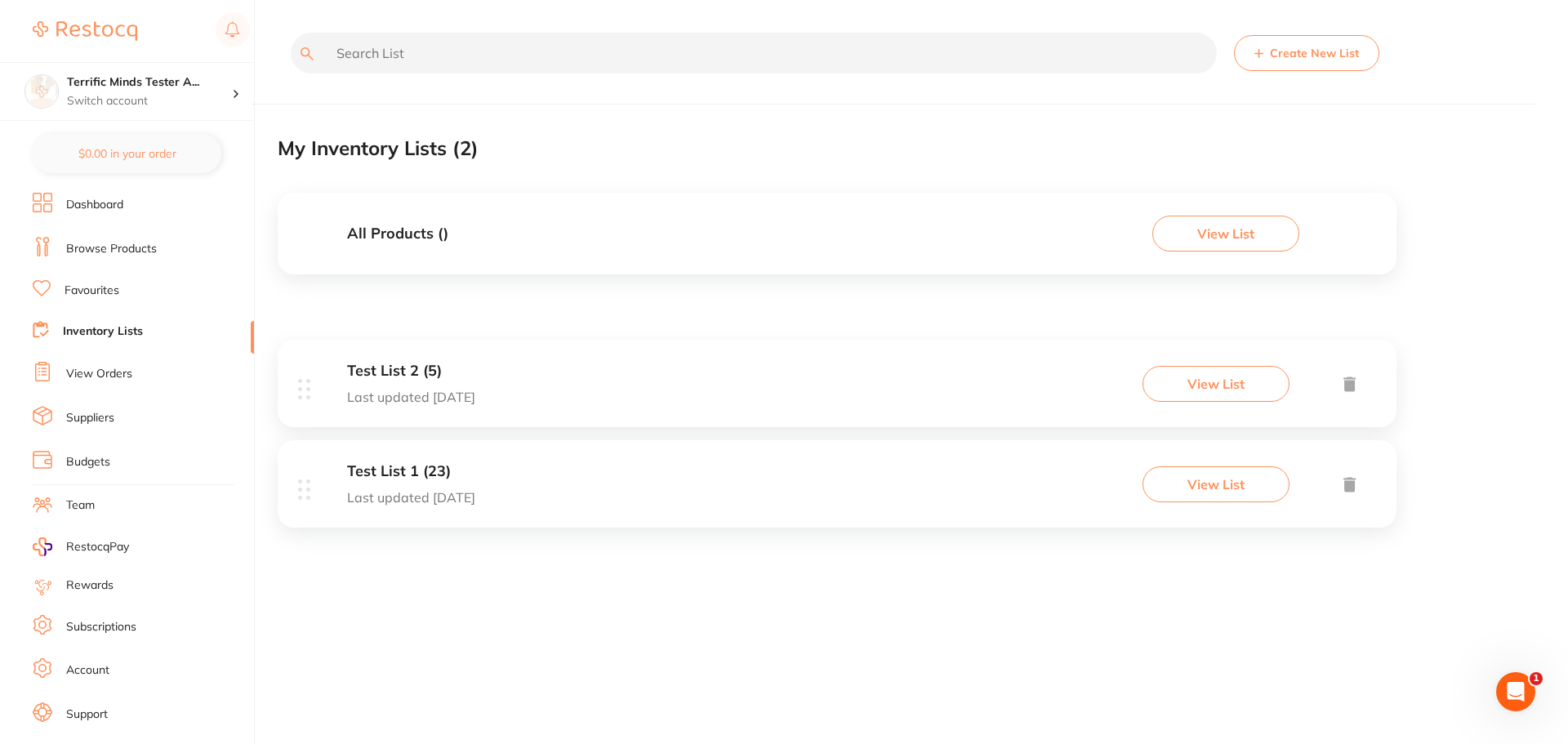
click at [71, 300] on li "Favourites" at bounding box center [143, 291] width 221 height 21
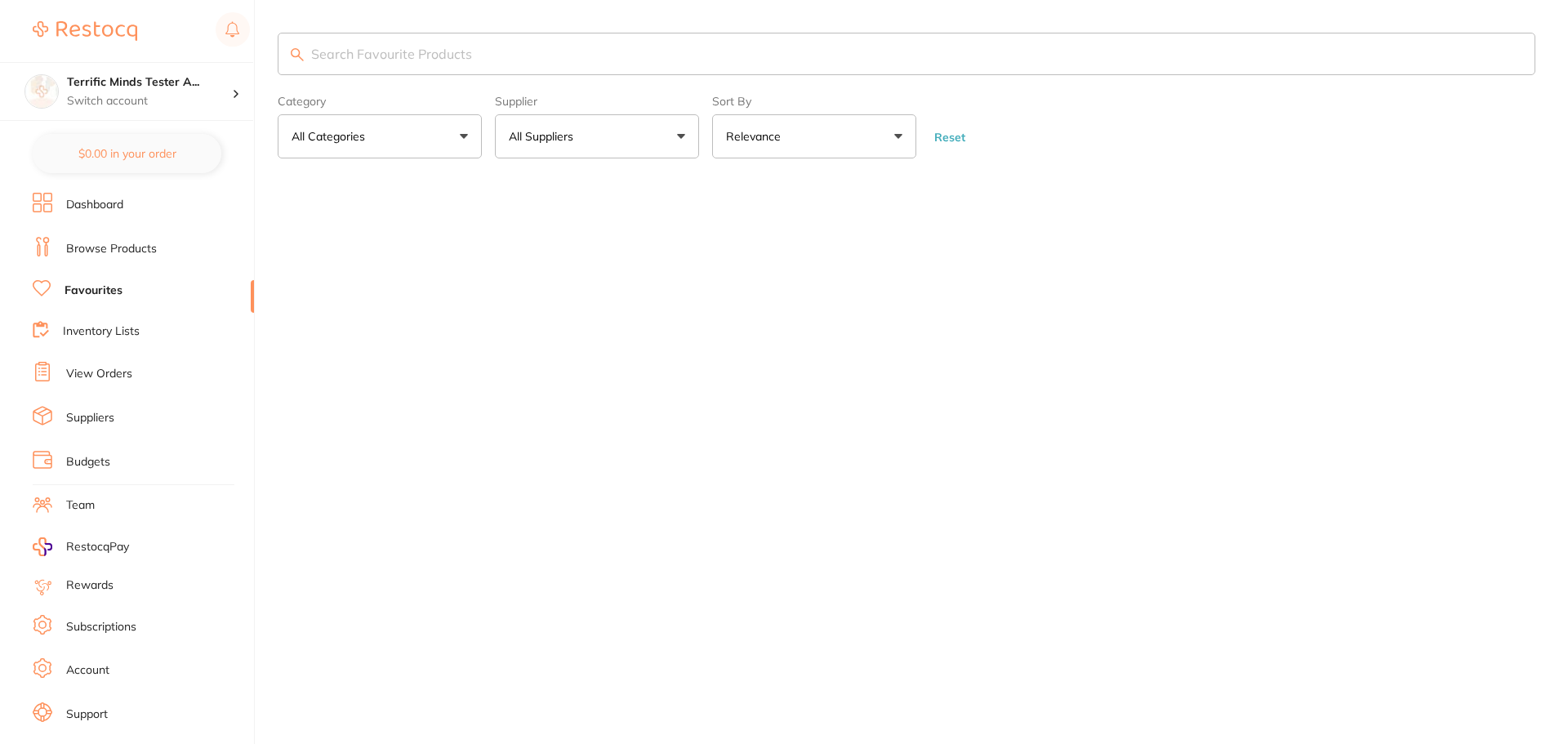
click at [111, 252] on link "Browse Products" at bounding box center [111, 249] width 91 height 16
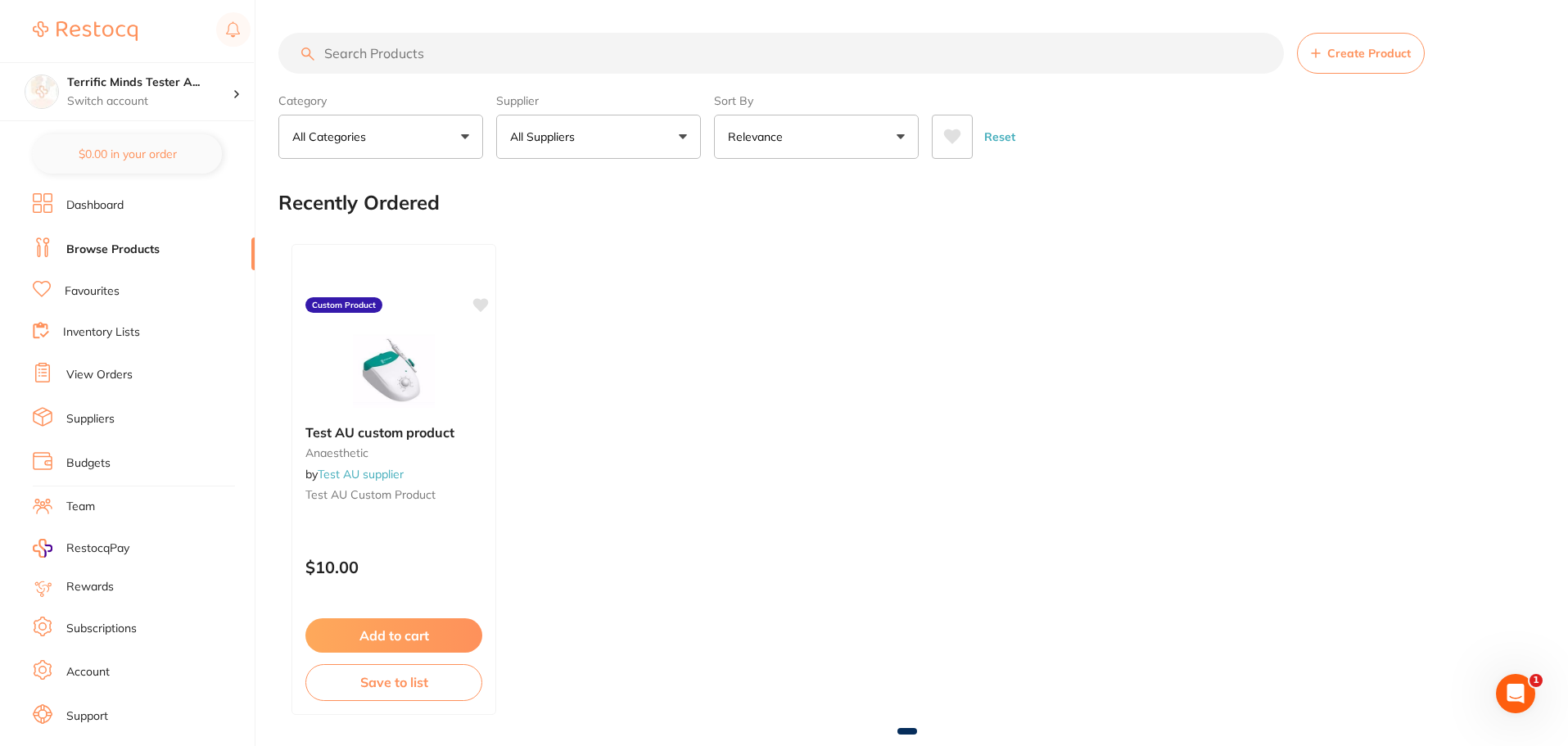
click at [947, 138] on icon at bounding box center [952, 137] width 17 height 15
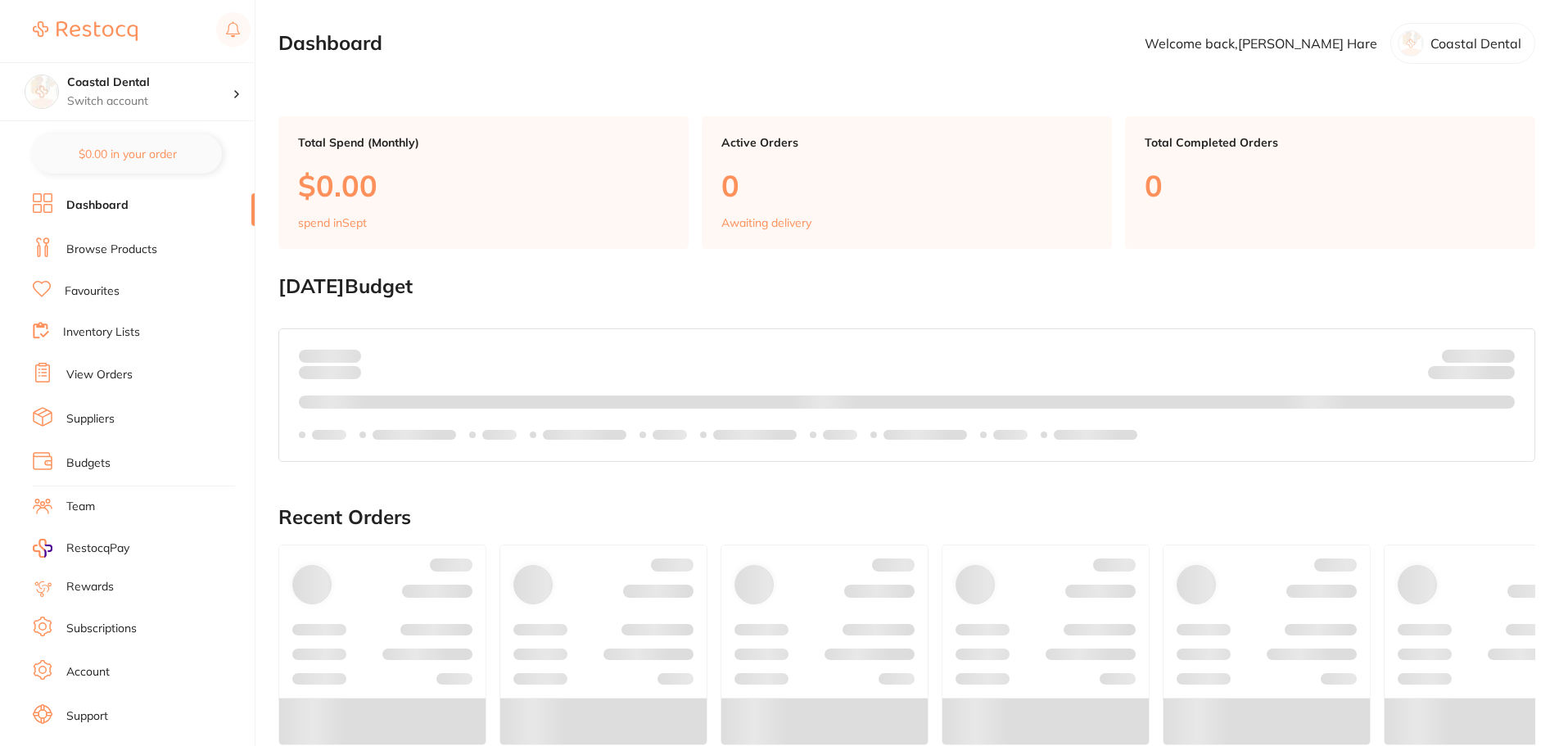
click at [156, 258] on li "Browse Products" at bounding box center [143, 250] width 222 height 25
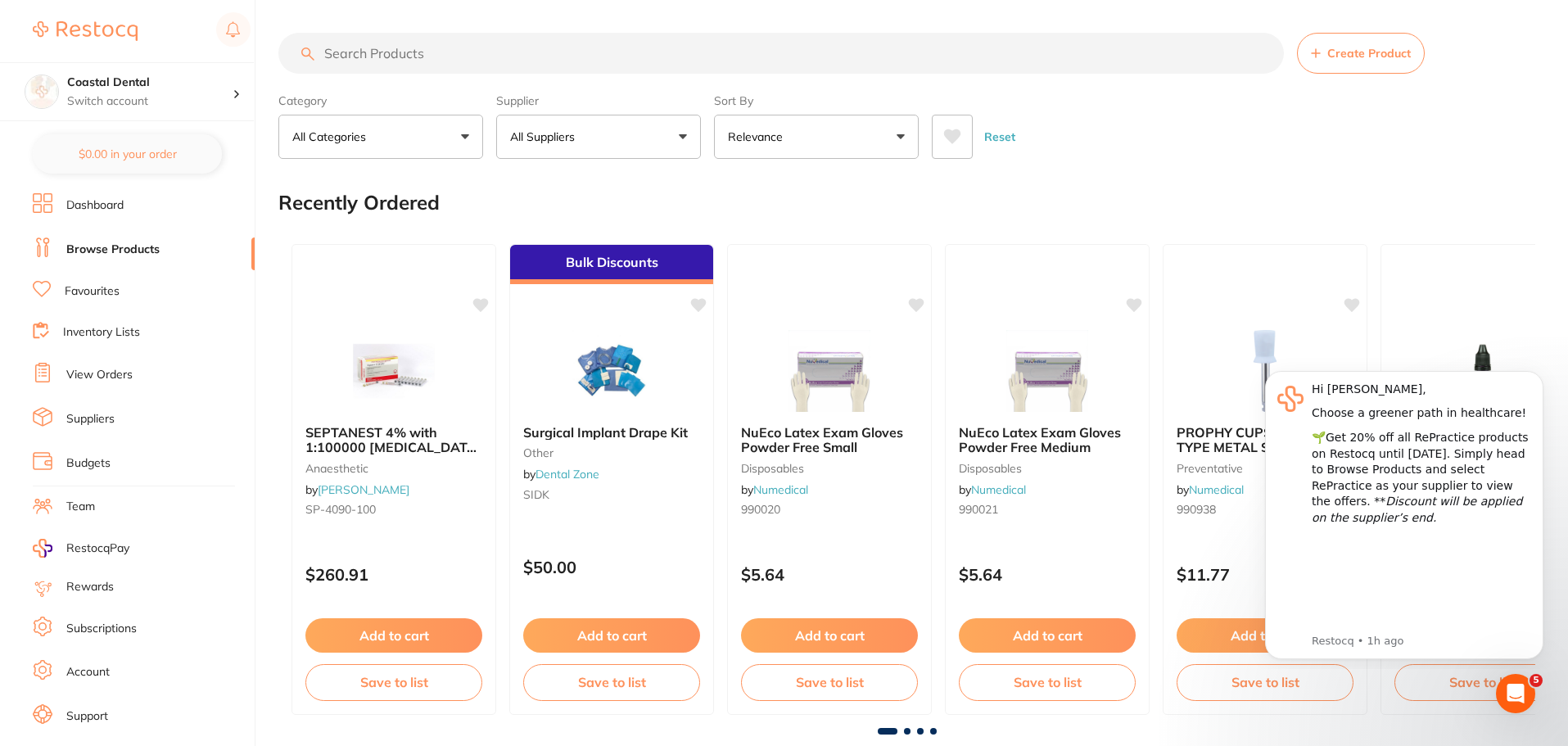
click at [942, 137] on button at bounding box center [952, 137] width 41 height 44
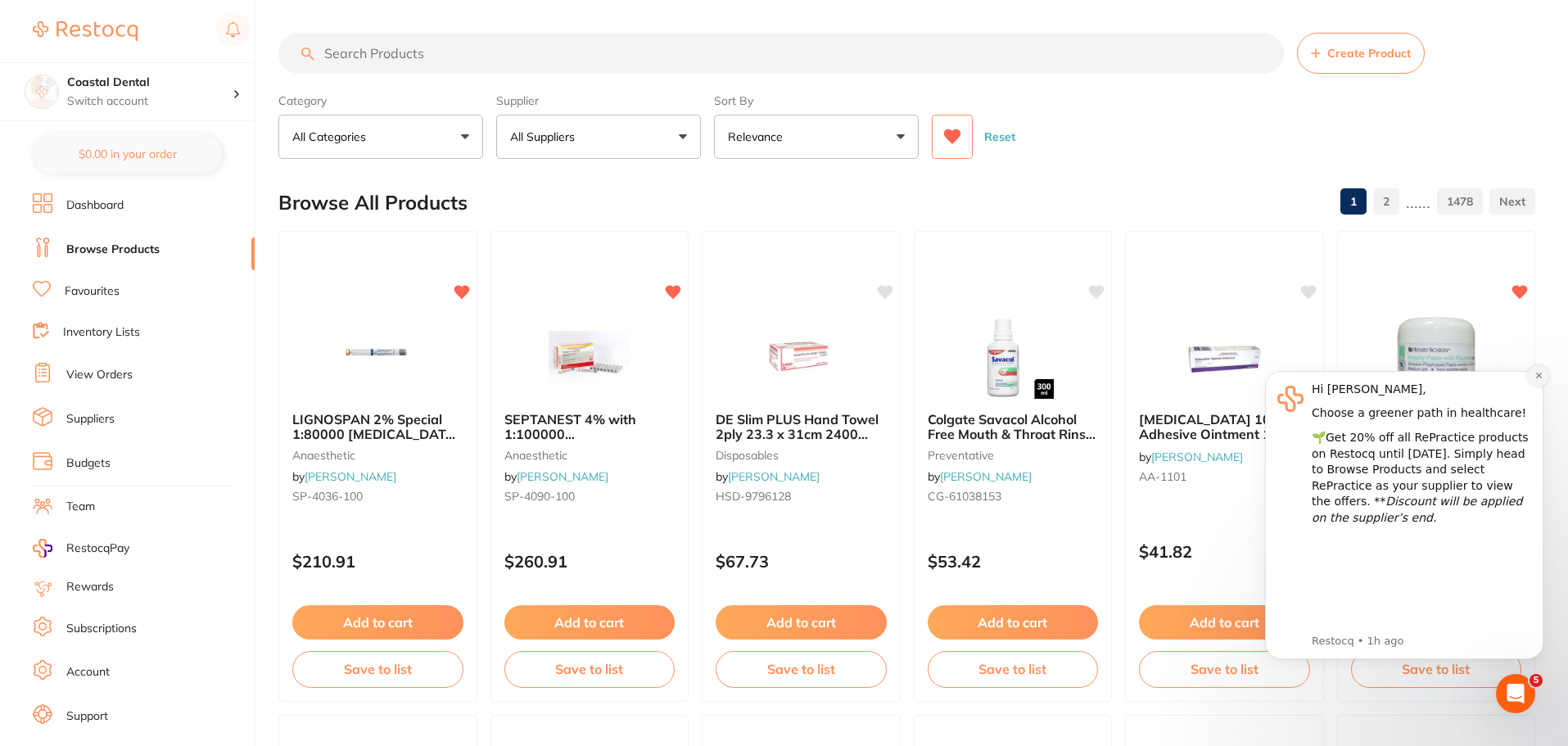
click at [1539, 376] on icon "Dismiss notification" at bounding box center [1538, 375] width 6 height 6
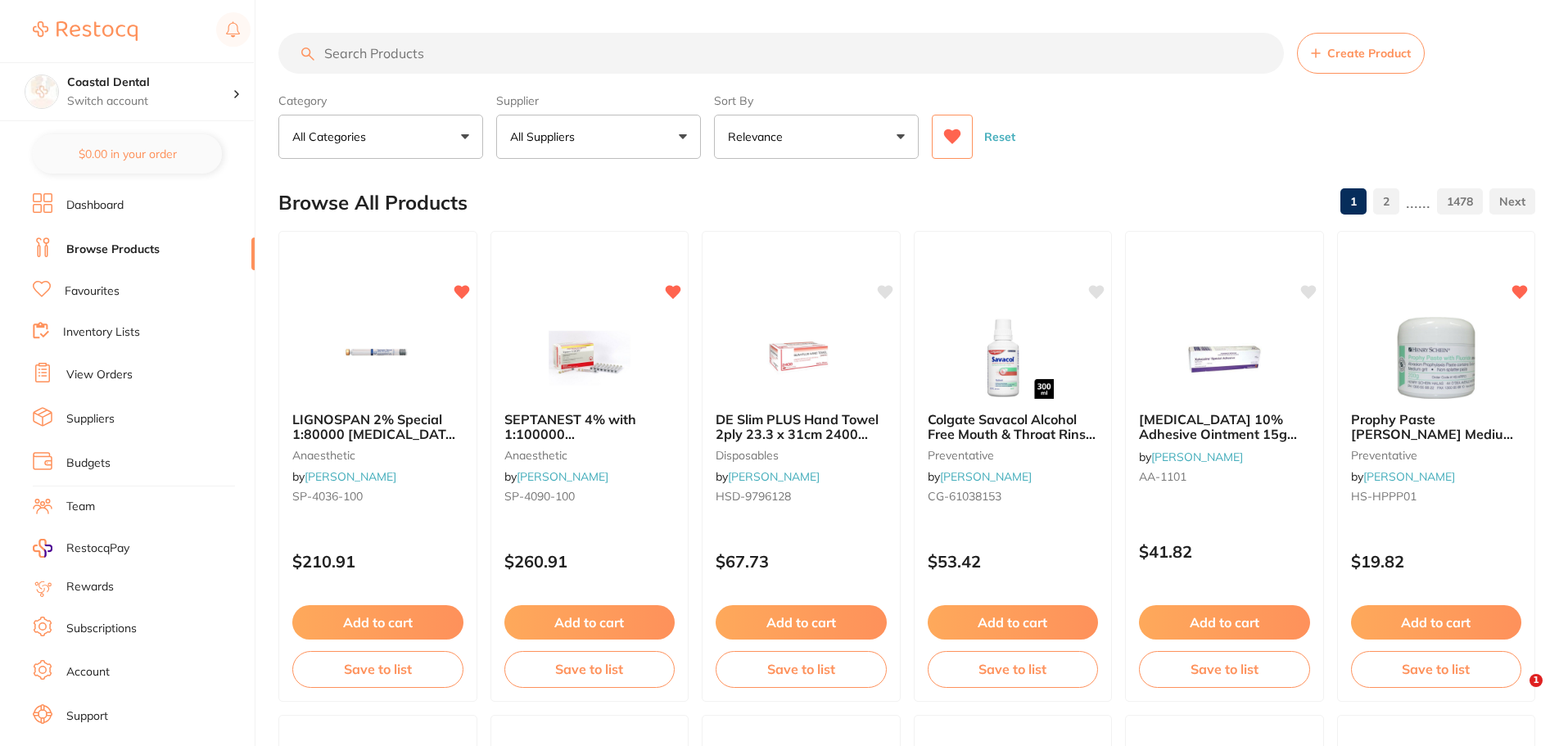
click at [999, 139] on button "Reset" at bounding box center [1000, 137] width 41 height 44
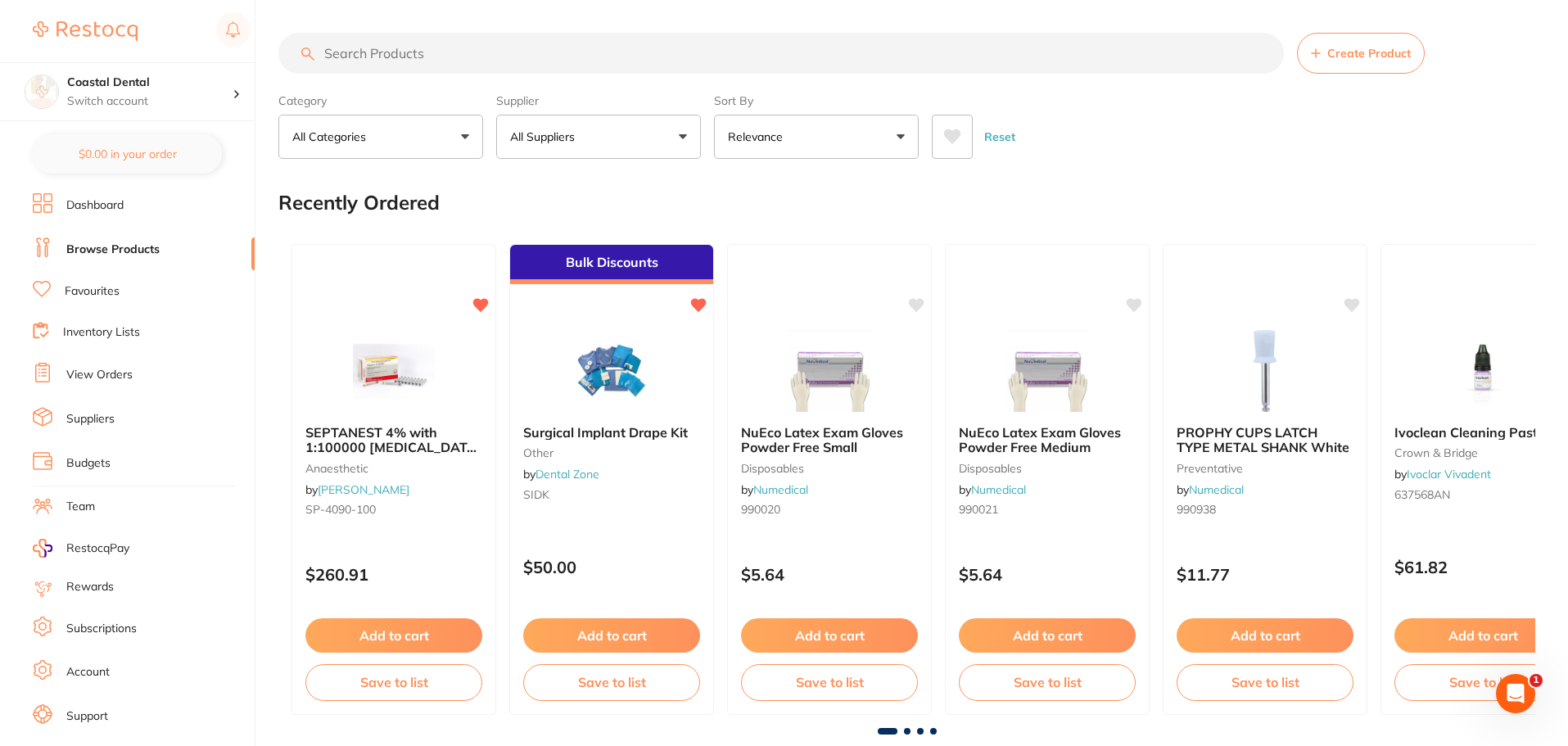
click at [947, 141] on icon at bounding box center [952, 137] width 18 height 16
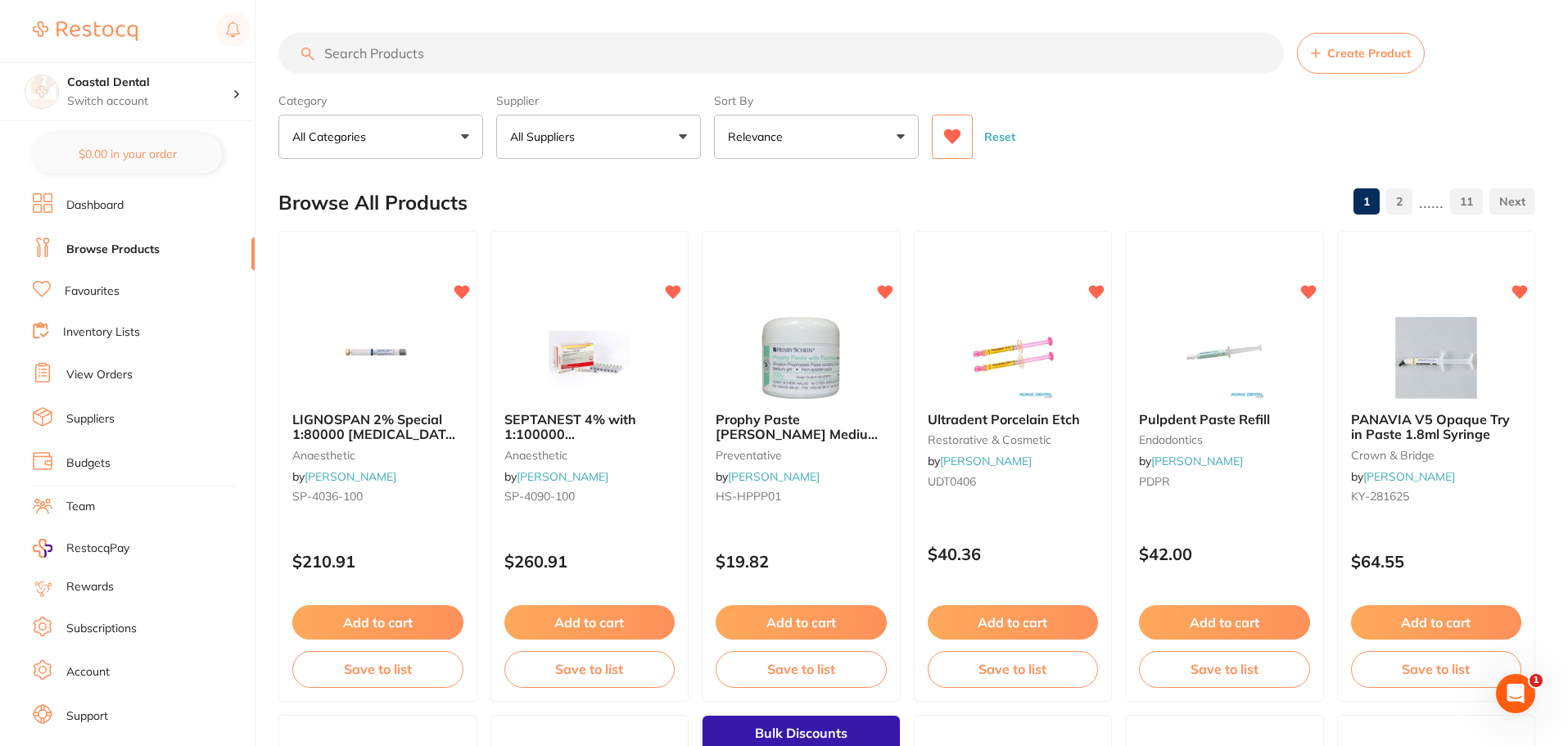
click at [1004, 138] on button "Reset" at bounding box center [1000, 137] width 41 height 44
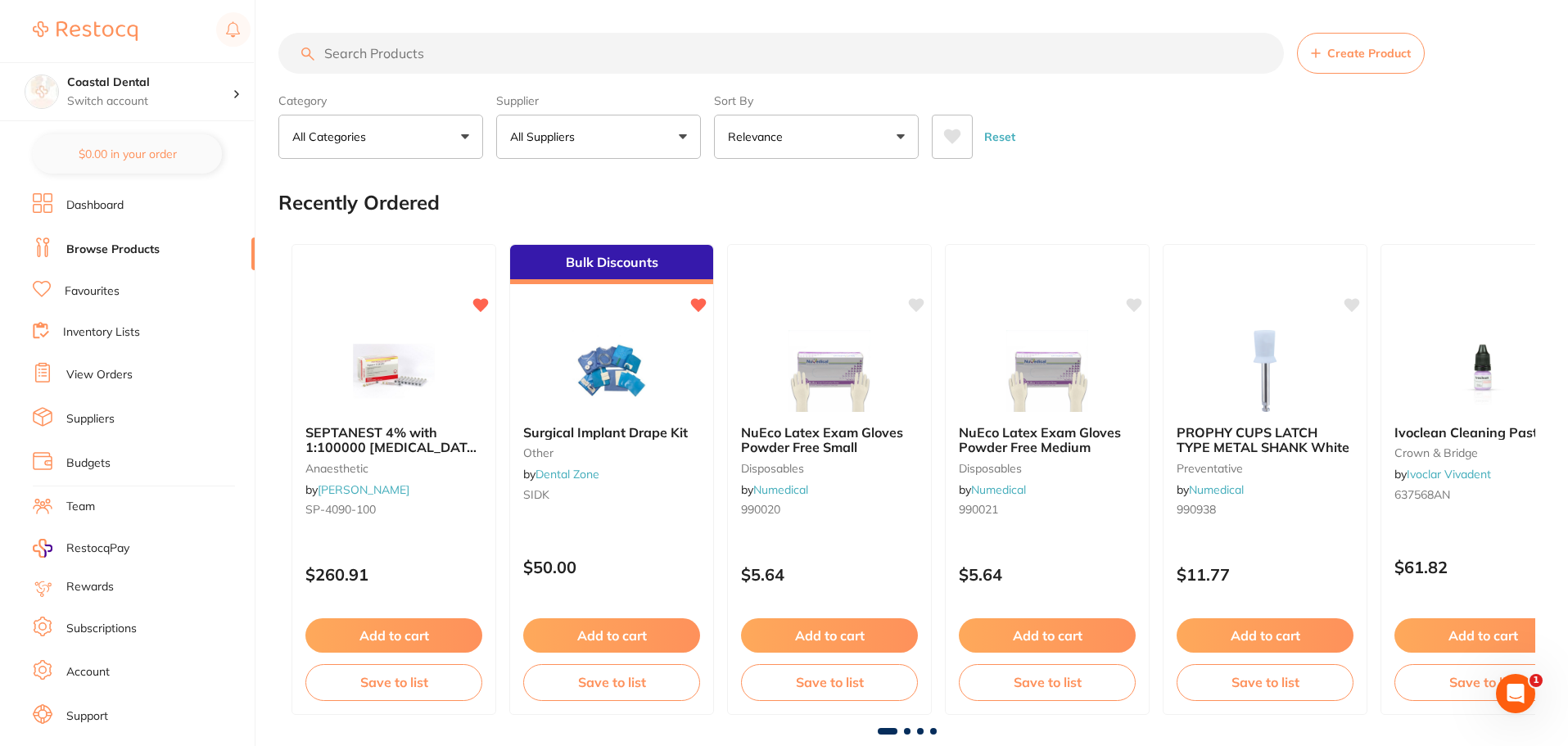
click at [956, 139] on icon at bounding box center [952, 137] width 17 height 15
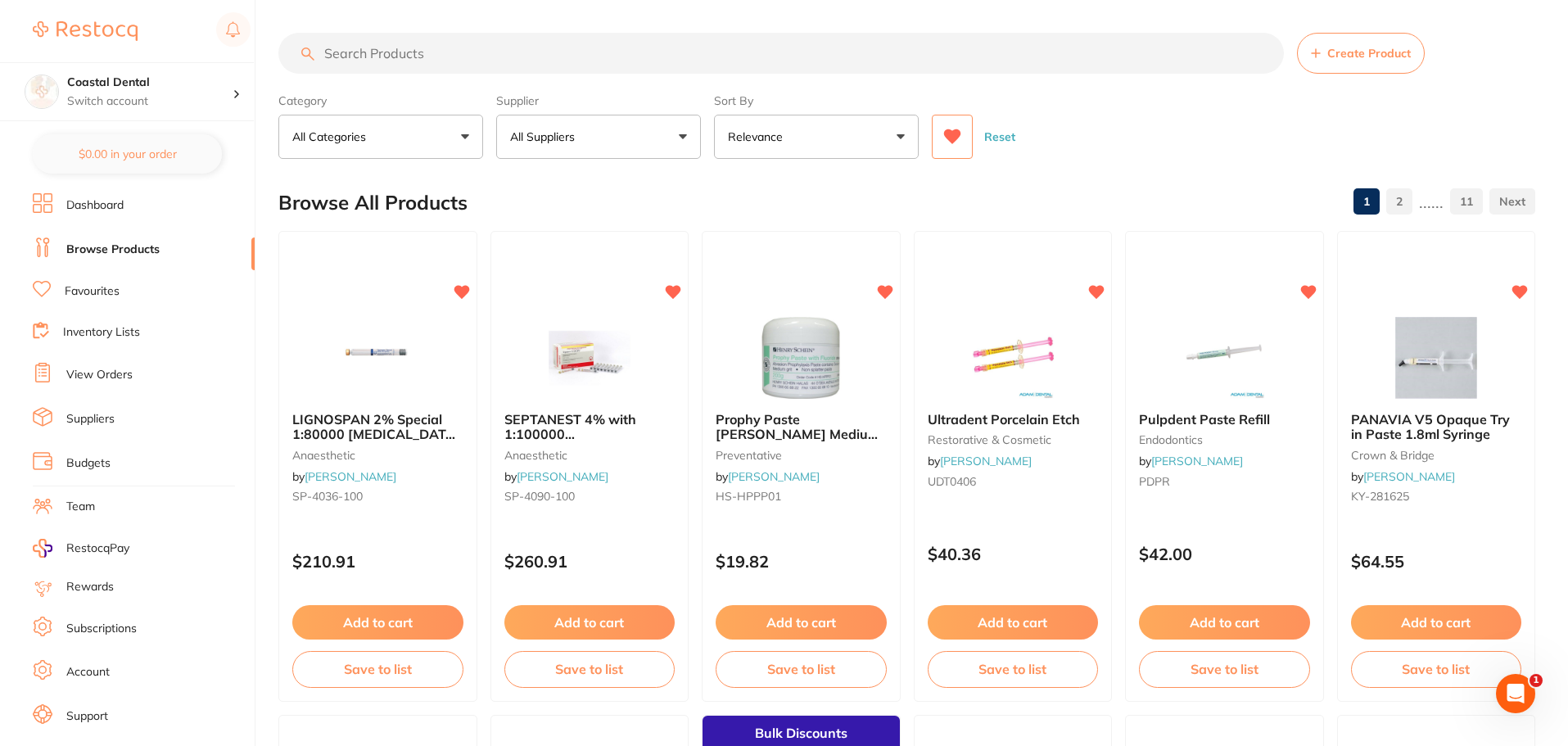
click at [990, 138] on button "Reset" at bounding box center [1000, 137] width 41 height 44
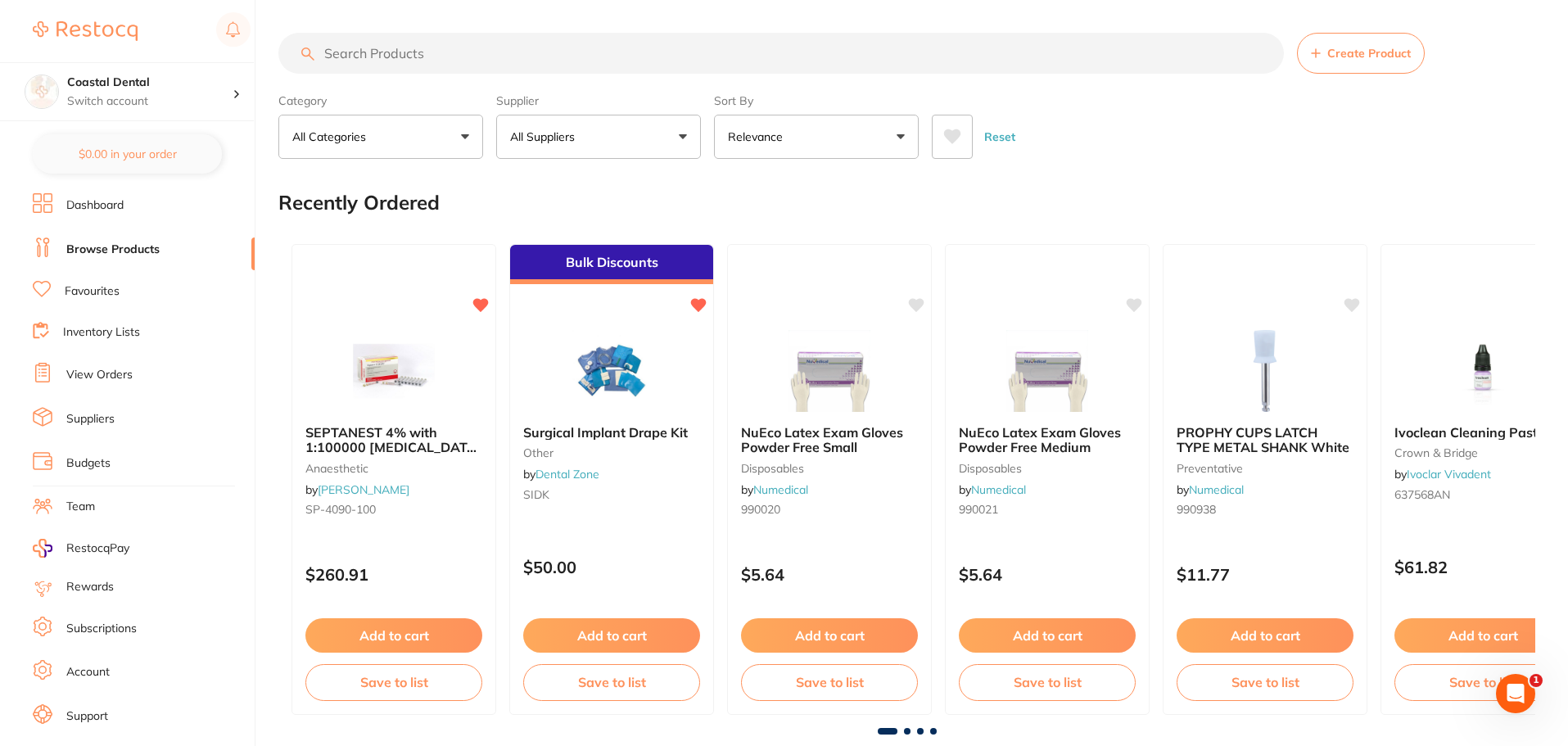
click at [655, 134] on button "All Suppliers" at bounding box center [599, 137] width 205 height 44
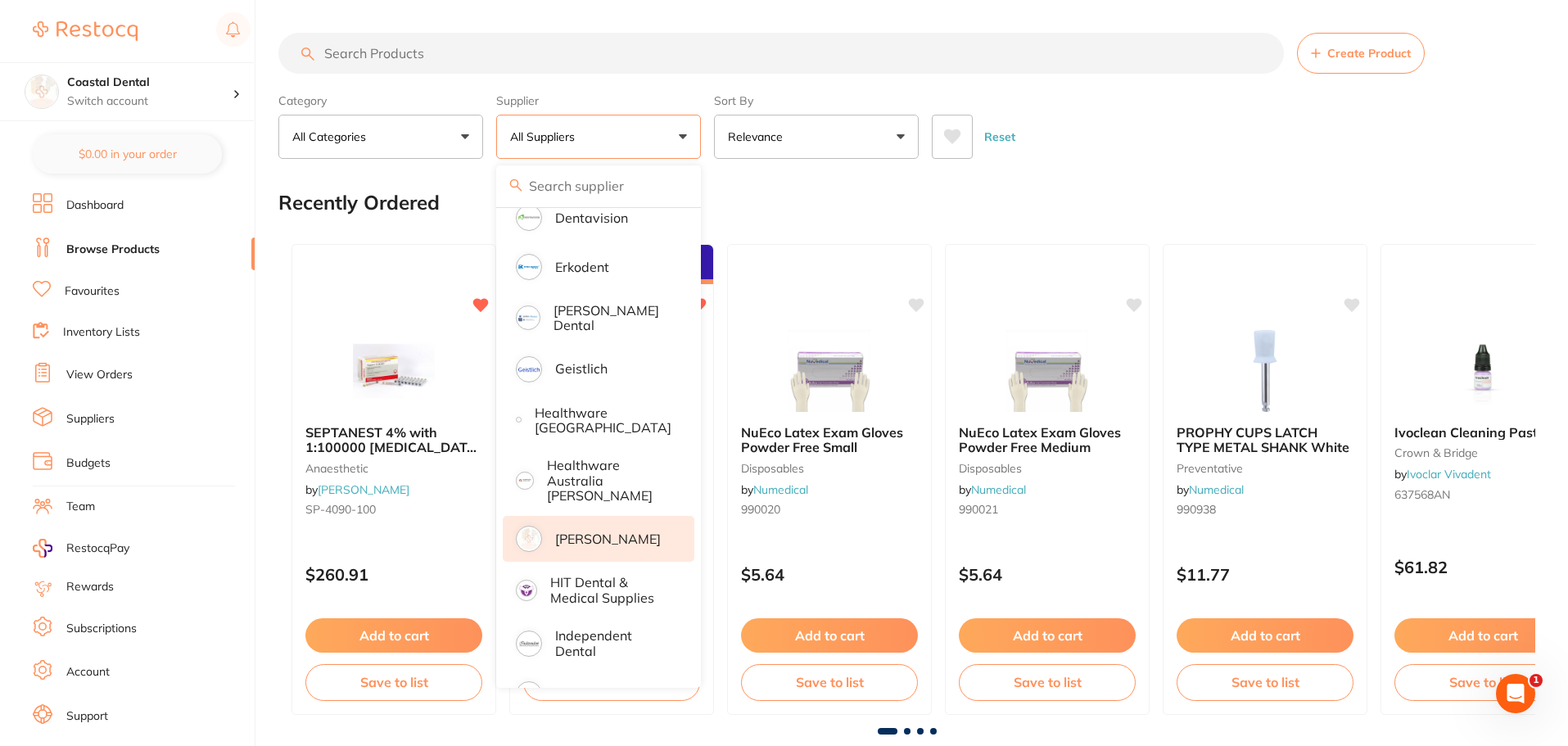
click at [595, 531] on p "[PERSON_NAME]" at bounding box center [608, 539] width 106 height 15
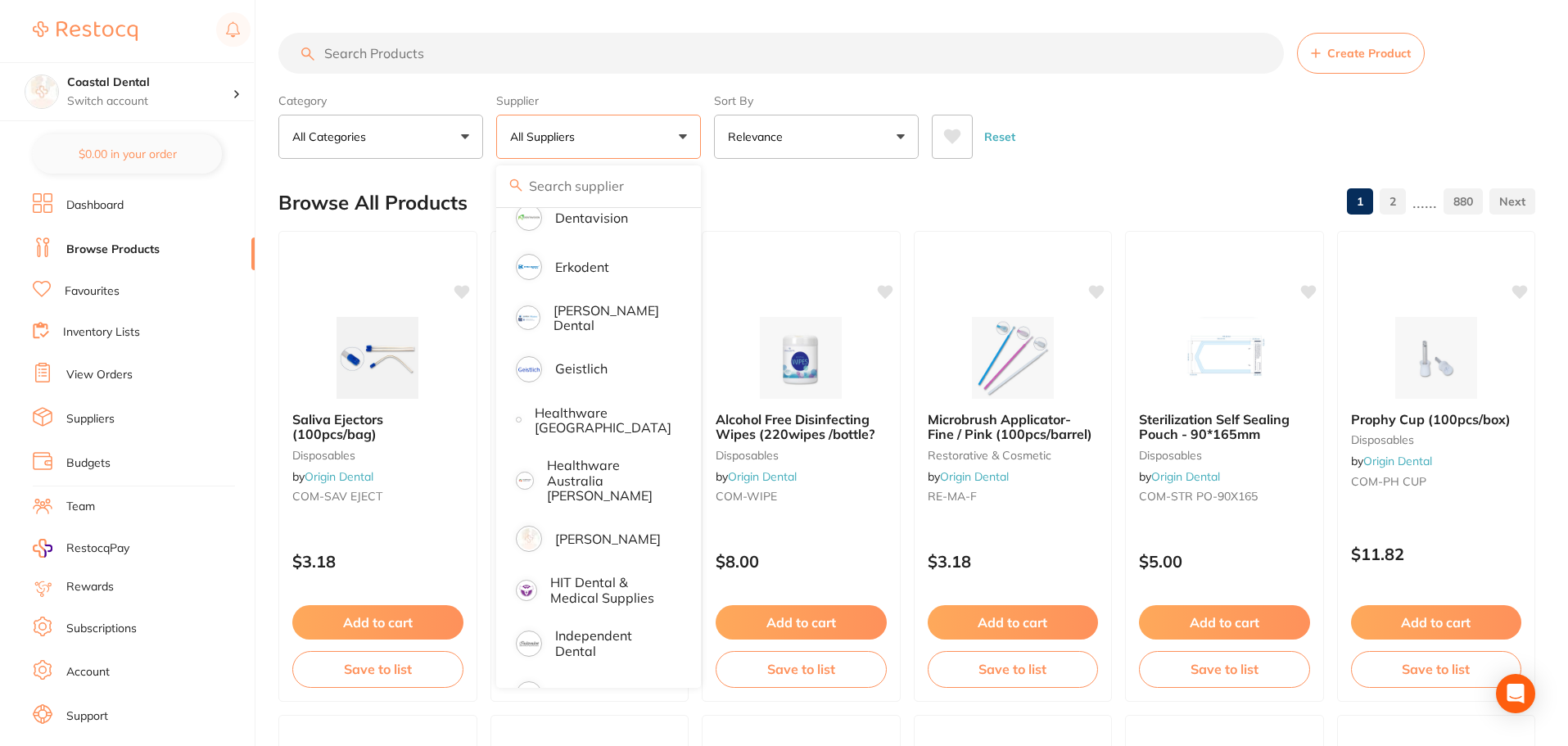
click at [1046, 133] on div "Reset" at bounding box center [1227, 130] width 590 height 57
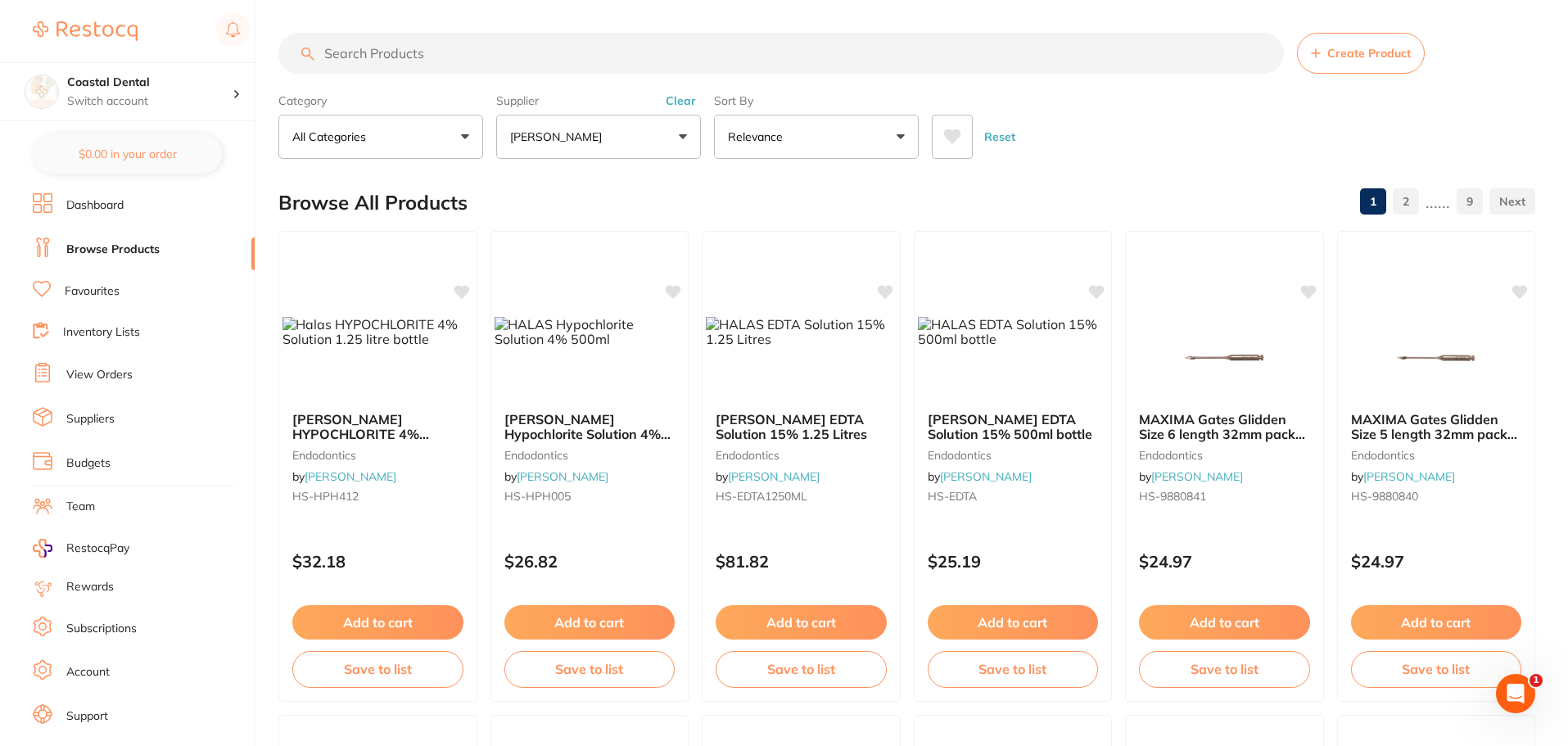
click at [952, 135] on icon at bounding box center [952, 137] width 17 height 15
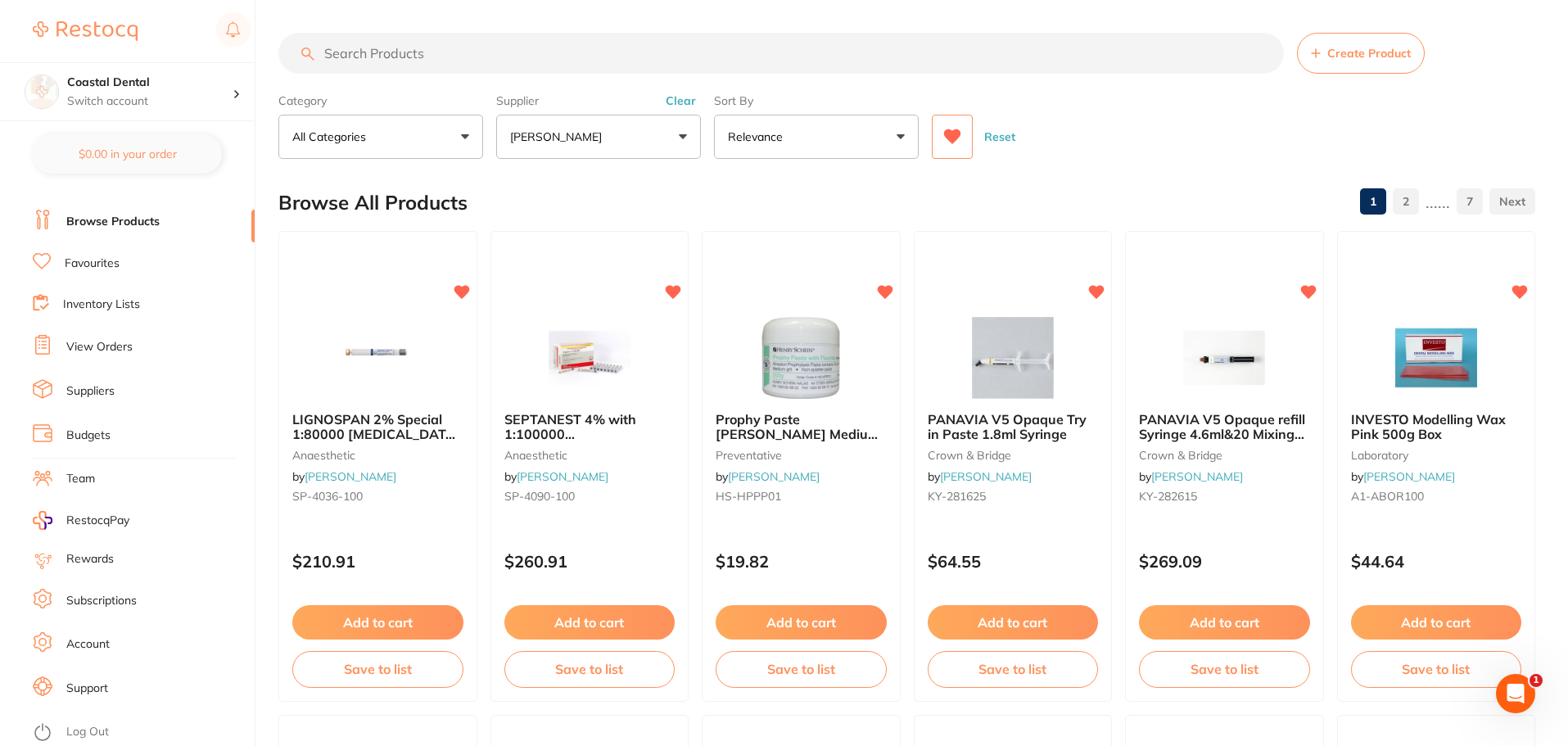
click at [97, 728] on link "Log Out" at bounding box center [88, 732] width 43 height 16
